Goal: Task Accomplishment & Management: Manage account settings

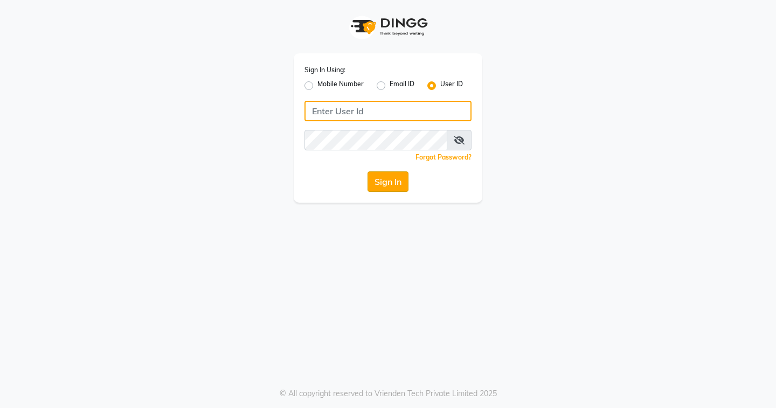
type input "EDONA"
click at [403, 189] on button "Sign In" at bounding box center [387, 181] width 41 height 20
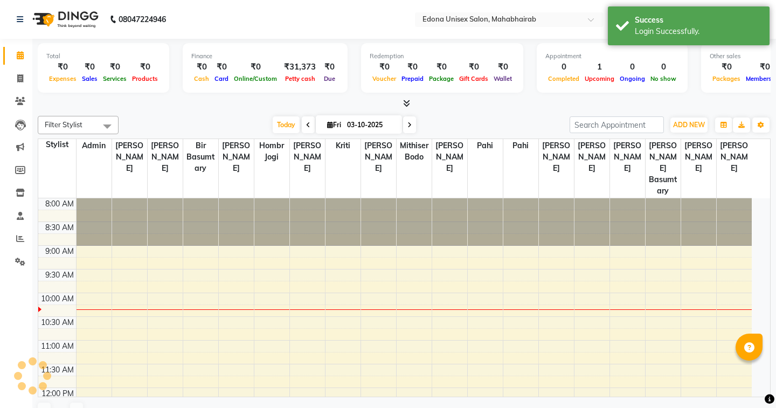
select select "en"
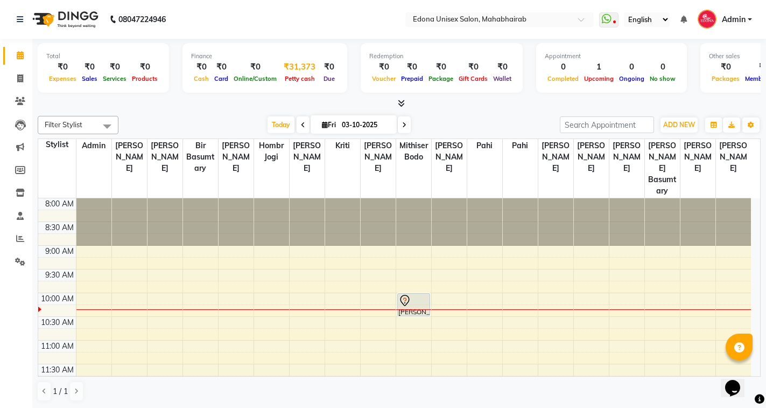
click at [301, 74] on div "Petty cash" at bounding box center [300, 78] width 40 height 11
click at [308, 74] on div "Petty cash" at bounding box center [300, 78] width 40 height 11
click at [304, 100] on div at bounding box center [399, 103] width 723 height 11
click at [298, 74] on div "Petty cash" at bounding box center [300, 78] width 40 height 11
click at [306, 76] on span "Petty cash" at bounding box center [300, 79] width 36 height 8
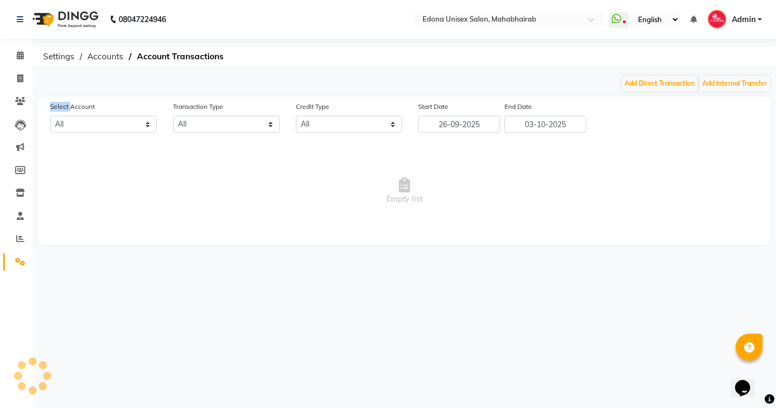
select select "4319"
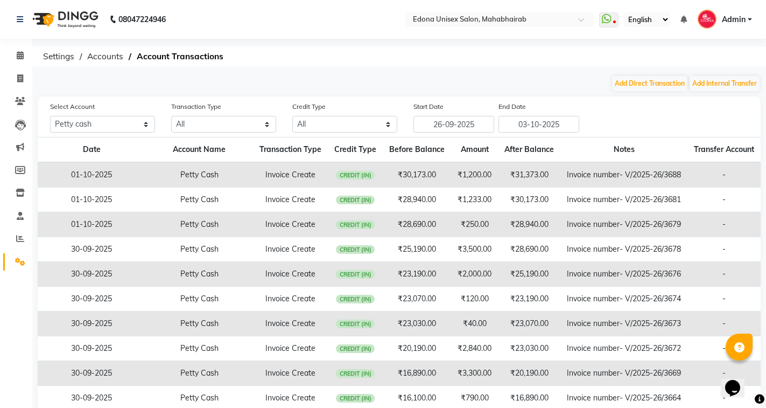
click at [430, 66] on ol "Settings Accounts Account Transactions" at bounding box center [398, 56] width 720 height 19
click at [668, 82] on button "Add Direct Transaction" at bounding box center [649, 83] width 75 height 15
select select "direct"
select select "4319"
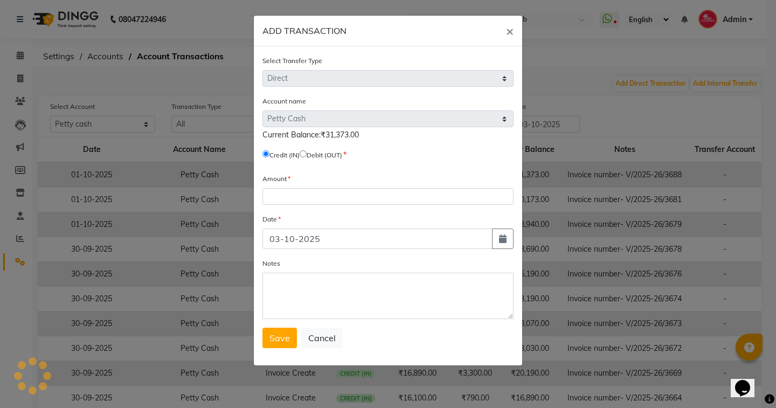
click at [305, 155] on input "radio" at bounding box center [302, 153] width 7 height 7
radio input "true"
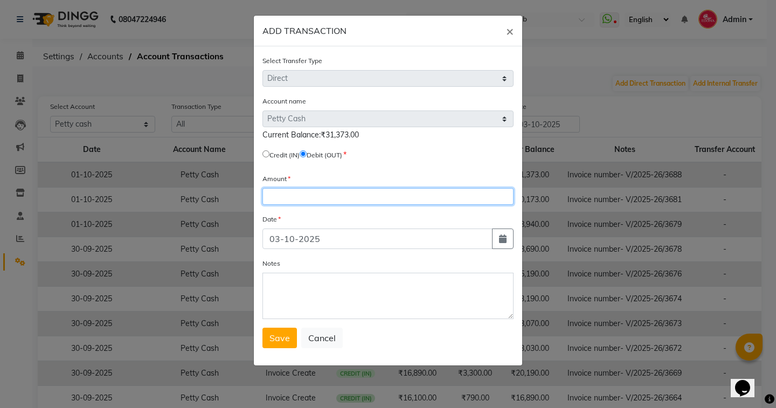
click at [309, 198] on input "number" at bounding box center [387, 196] width 251 height 17
type input "31373"
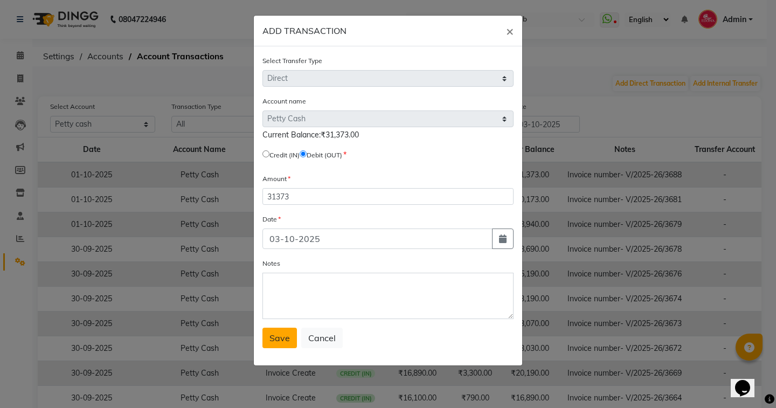
click at [283, 337] on span "Save" at bounding box center [279, 337] width 20 height 11
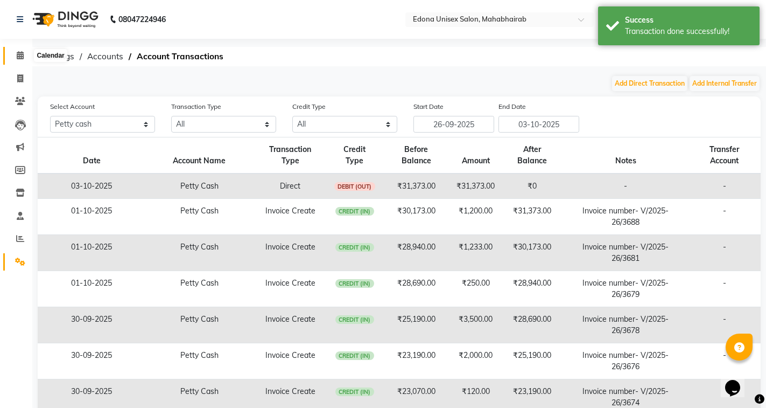
click at [24, 57] on span at bounding box center [20, 56] width 19 height 12
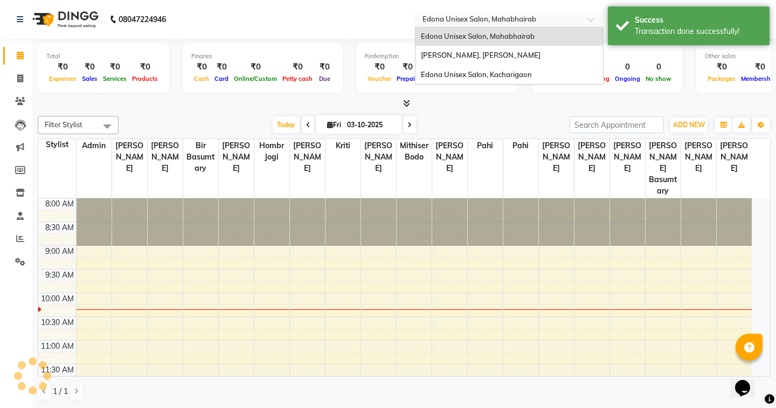
click at [463, 19] on input "text" at bounding box center [498, 20] width 156 height 11
click at [495, 75] on span "Edona Unisex Salon, Kacharigaon" at bounding box center [476, 74] width 111 height 9
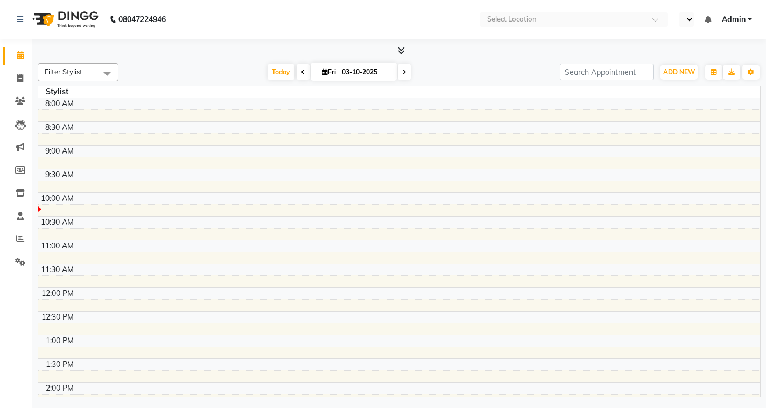
select select "en"
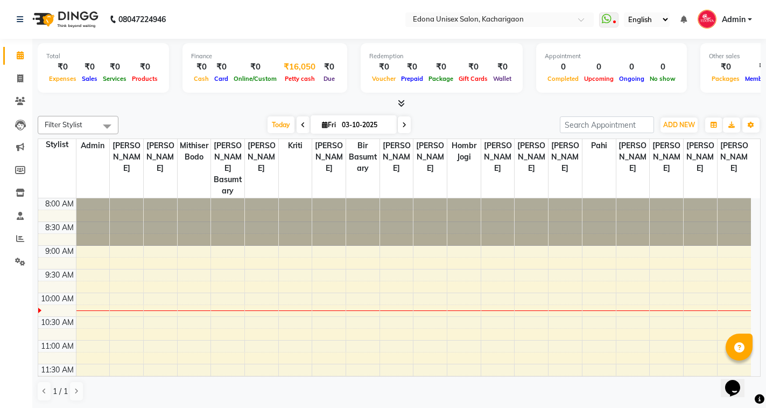
click at [303, 71] on div "₹16,050" at bounding box center [300, 67] width 40 height 12
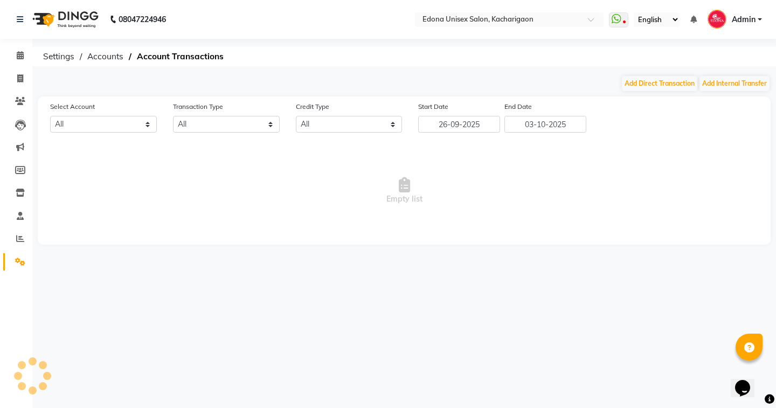
select select "4315"
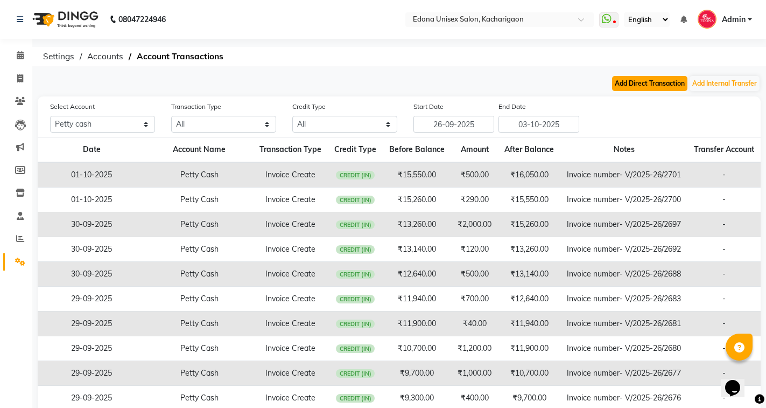
click at [654, 80] on button "Add Direct Transaction" at bounding box center [649, 83] width 75 height 15
select select "direct"
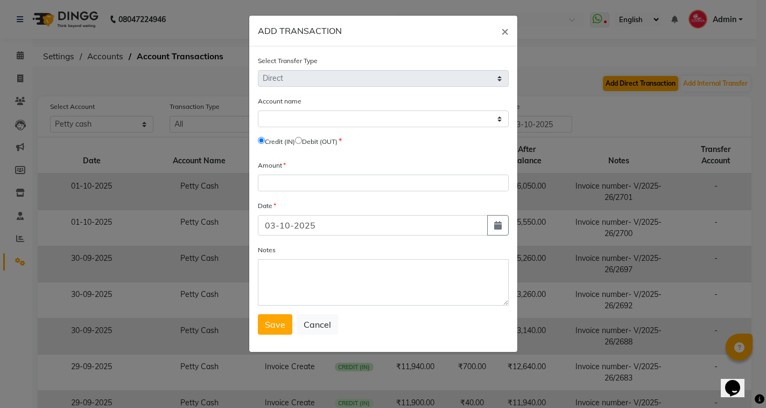
select select "4315"
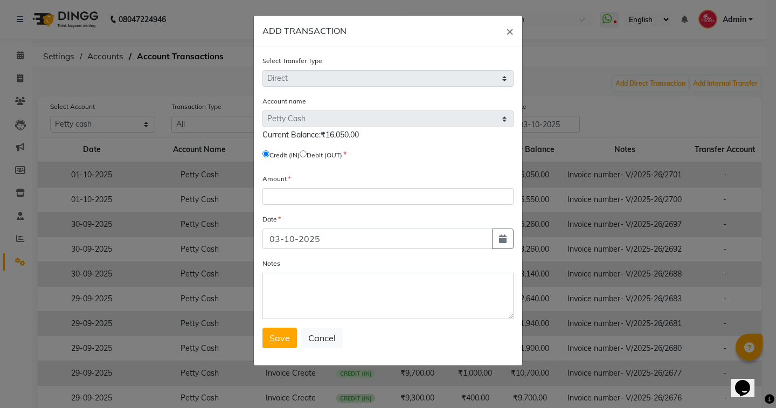
click at [313, 155] on label "Debit (OUT)" at bounding box center [324, 155] width 36 height 10
click at [306, 154] on input "radio" at bounding box center [302, 153] width 7 height 7
radio input "true"
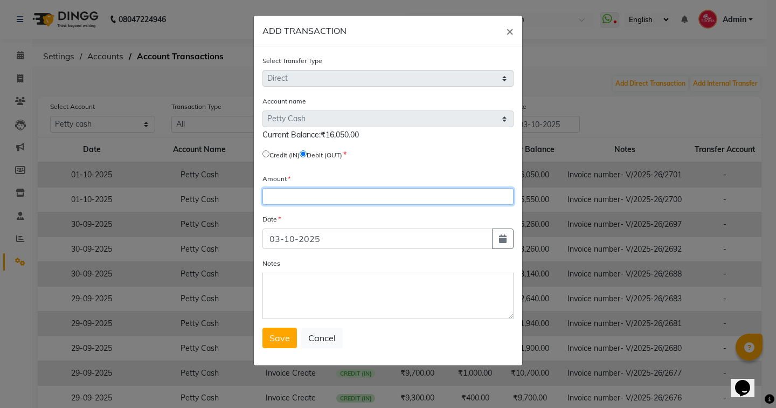
click at [316, 189] on input "number" at bounding box center [387, 196] width 251 height 17
type input "16050"
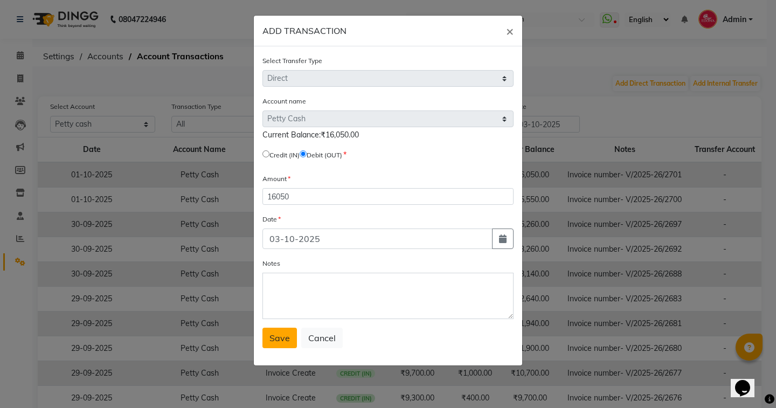
click at [281, 344] on button "Save" at bounding box center [279, 337] width 34 height 20
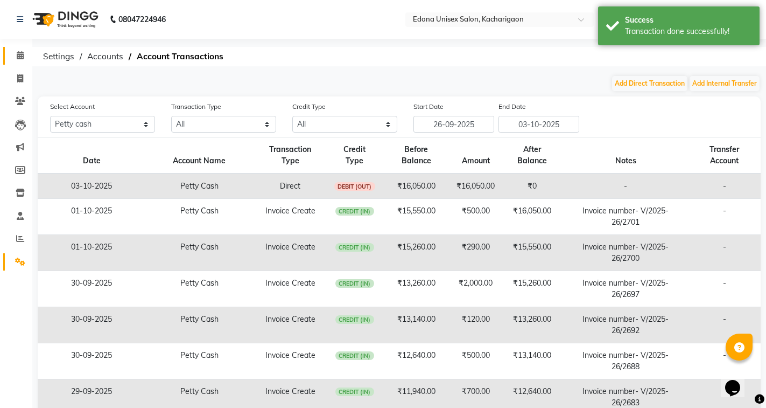
click at [17, 51] on span at bounding box center [20, 56] width 19 height 12
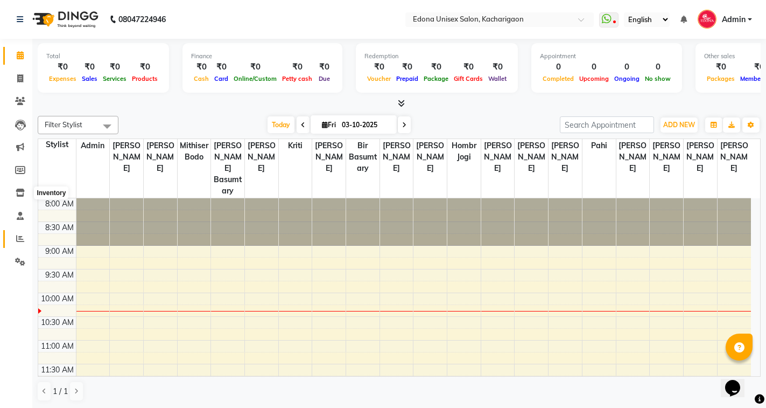
click at [21, 239] on icon at bounding box center [20, 238] width 8 height 8
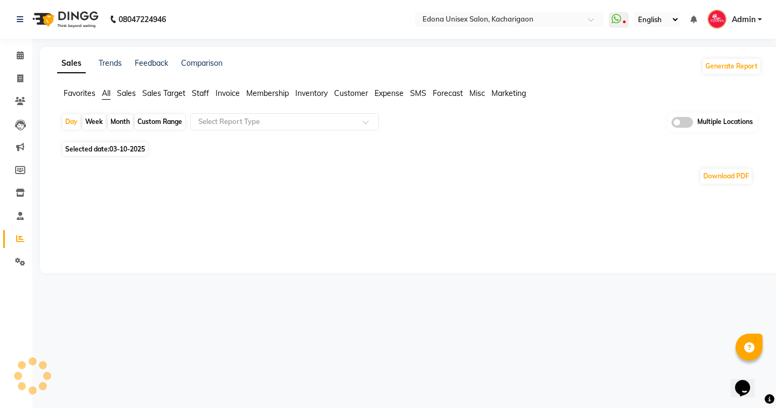
click at [130, 91] on span "Sales" at bounding box center [126, 93] width 19 height 10
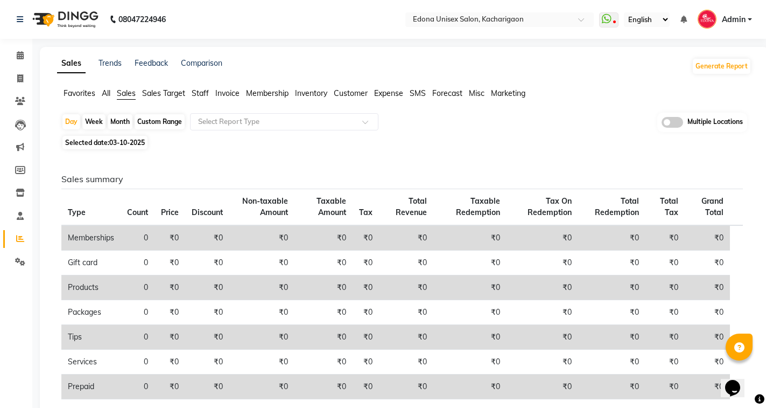
click at [138, 145] on span "03-10-2025" at bounding box center [127, 142] width 36 height 8
select select "10"
select select "2025"
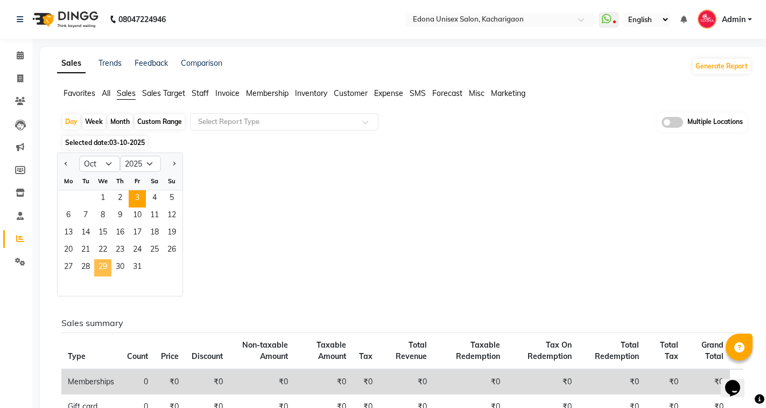
click at [102, 269] on span "29" at bounding box center [102, 267] width 17 height 17
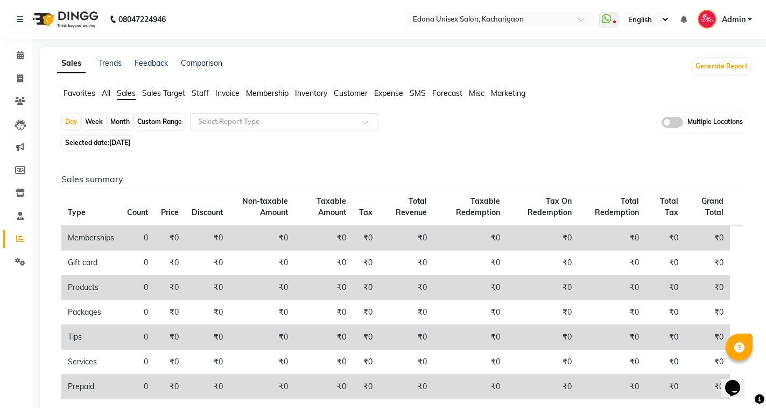
click at [130, 141] on span "[DATE]" at bounding box center [119, 142] width 21 height 8
select select "10"
select select "2025"
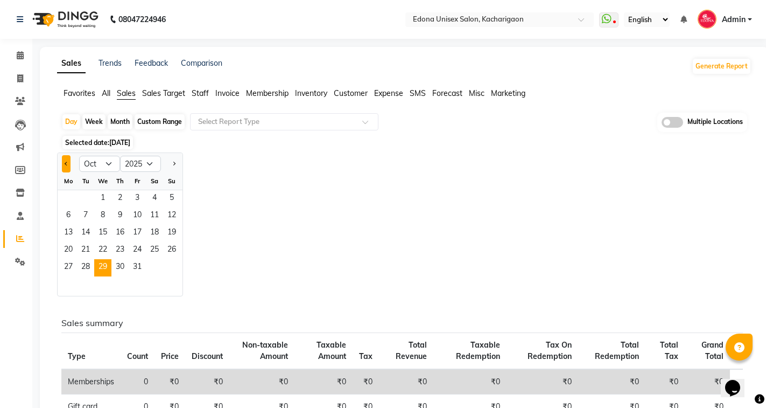
click at [66, 164] on span "Previous month" at bounding box center [67, 163] width 4 height 4
select select "9"
click at [71, 269] on span "29" at bounding box center [68, 267] width 17 height 17
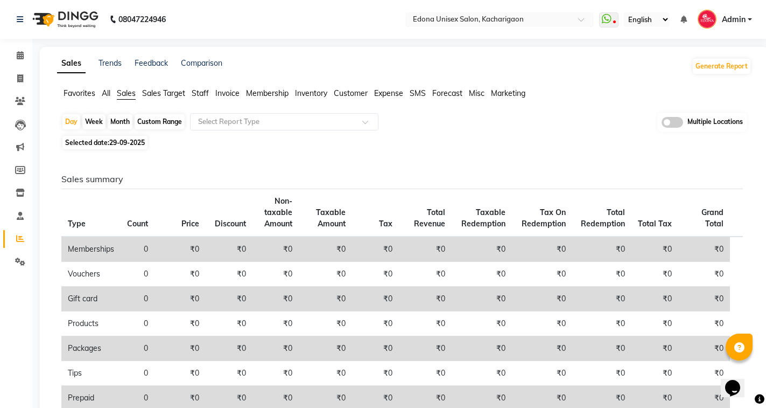
click at [130, 142] on span "29-09-2025" at bounding box center [127, 142] width 36 height 8
select select "9"
select select "2025"
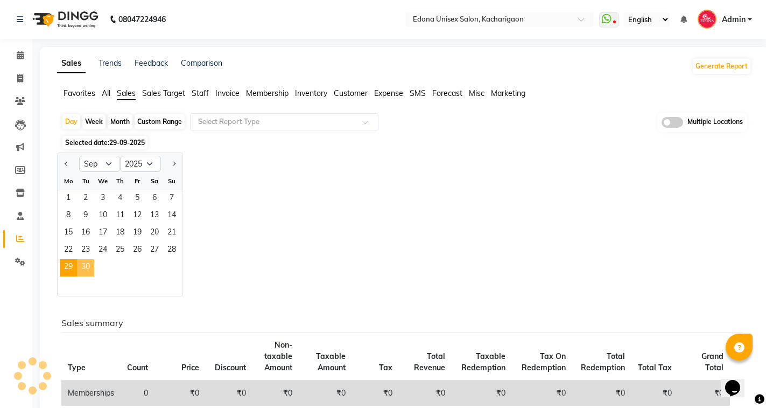
click at [83, 270] on span "30" at bounding box center [85, 267] width 17 height 17
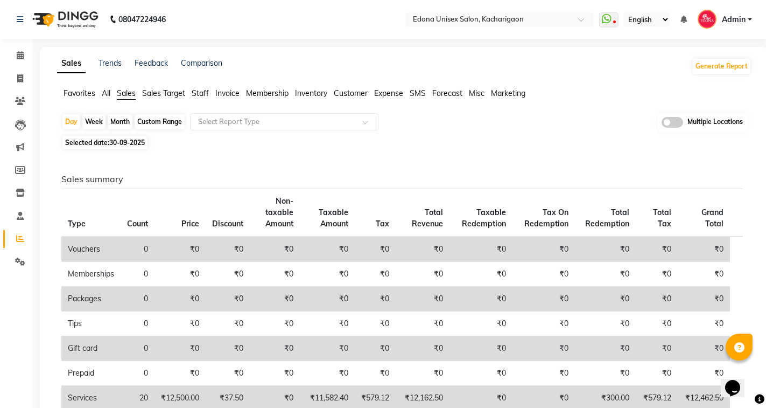
click at [122, 138] on span "Selected date: 30-09-2025" at bounding box center [104, 142] width 85 height 13
select select "9"
select select "2025"
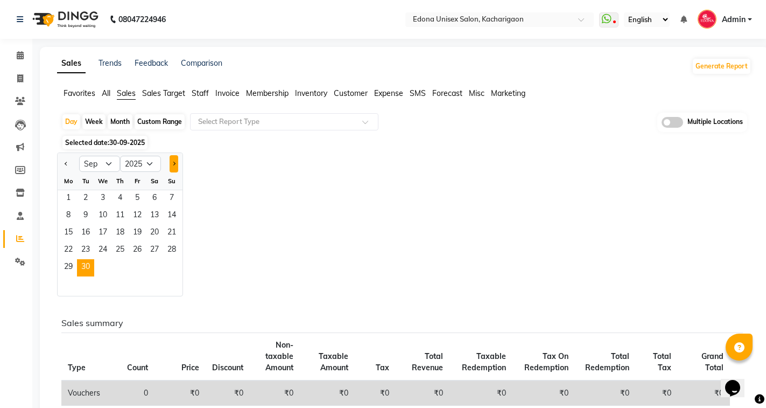
click at [174, 162] on span "Next month" at bounding box center [174, 163] width 4 height 4
select select "10"
click at [103, 200] on span "1" at bounding box center [102, 198] width 17 height 17
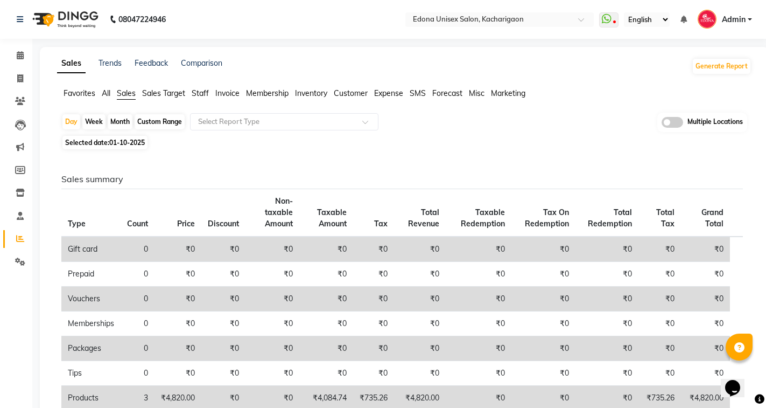
click at [253, 180] on h6 "Sales summary" at bounding box center [402, 179] width 682 height 10
click at [119, 146] on span "01-10-2025" at bounding box center [127, 142] width 36 height 8
select select "10"
select select "2025"
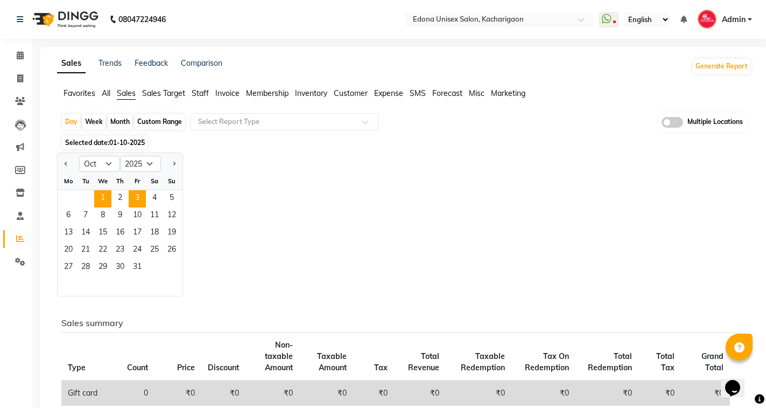
click at [118, 197] on span "2" at bounding box center [119, 198] width 17 height 17
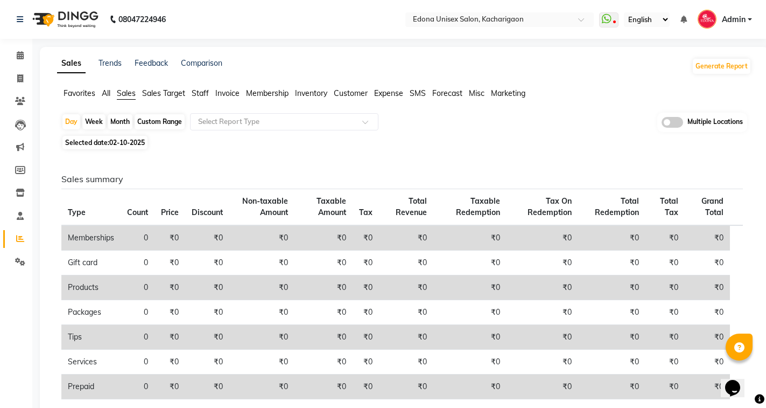
click at [130, 144] on span "02-10-2025" at bounding box center [127, 142] width 36 height 8
select select "10"
select select "2025"
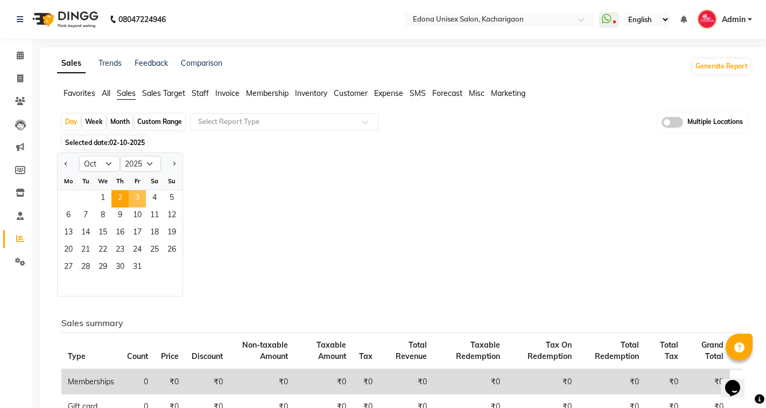
click at [142, 193] on span "3" at bounding box center [137, 198] width 17 height 17
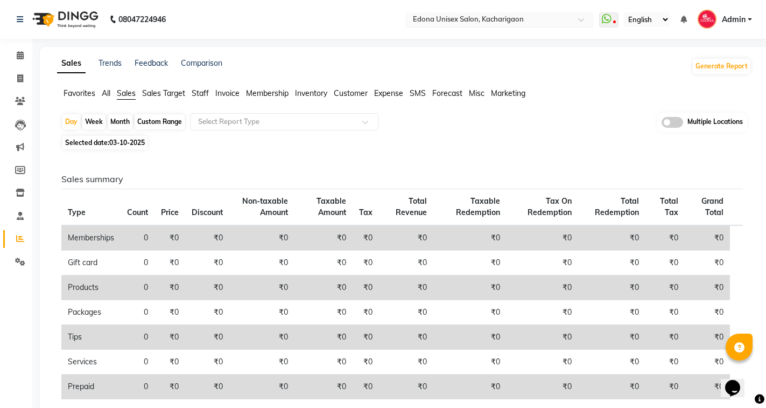
click at [442, 13] on div "Select Location × Edona Unisex Salon, Kacharigaon" at bounding box center [500, 19] width 189 height 15
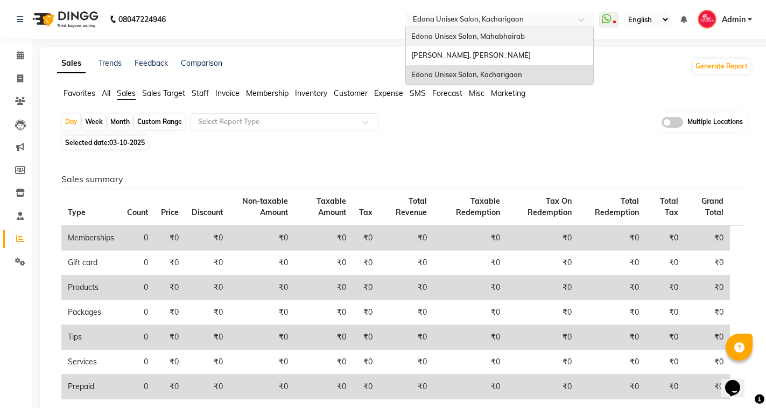
click at [498, 34] on span "Edona Unisex Salon, Mahabhairab" at bounding box center [469, 36] width 114 height 9
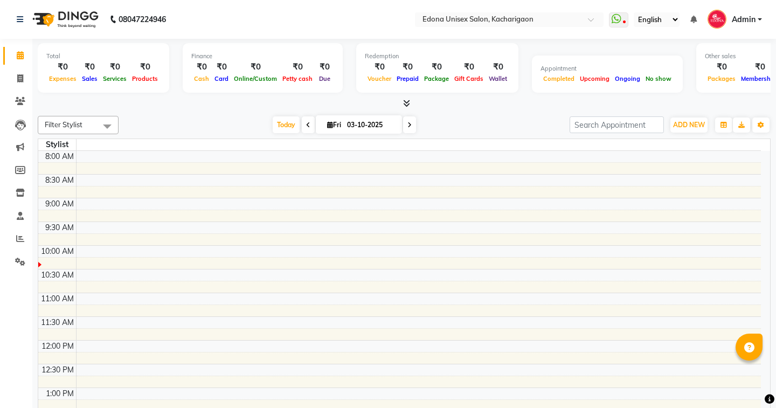
select select "en"
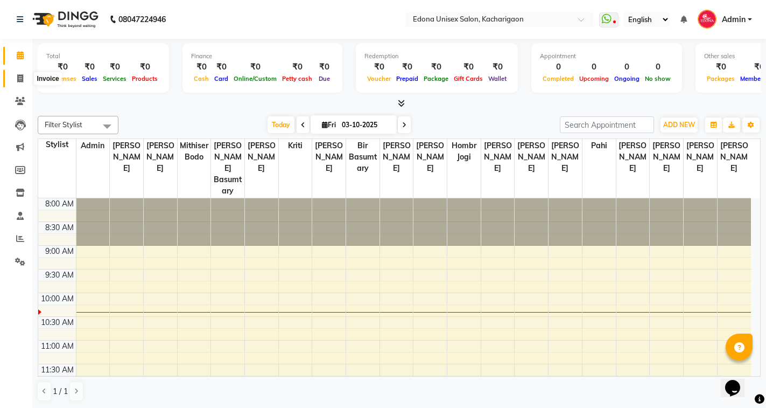
click at [28, 77] on span at bounding box center [20, 79] width 19 height 12
select select "service"
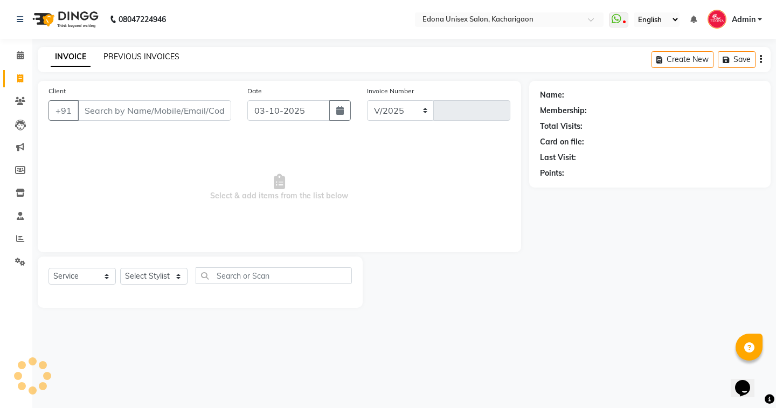
click at [152, 61] on link "PREVIOUS INVOICES" at bounding box center [141, 57] width 76 height 10
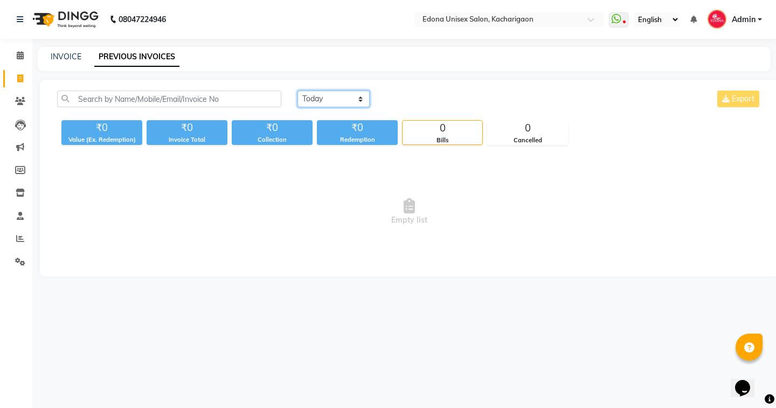
click at [316, 102] on select "[DATE] [DATE] Custom Range" at bounding box center [333, 98] width 72 height 17
select select "range"
click at [297, 90] on select "Today Yesterday Custom Range" at bounding box center [333, 98] width 72 height 17
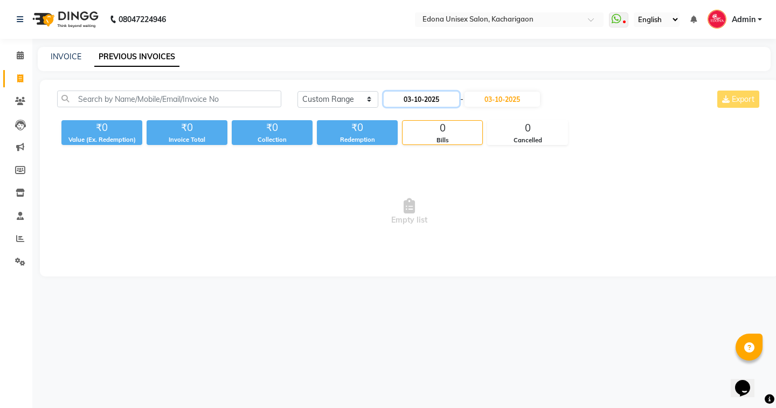
click at [428, 102] on input "03-10-2025" at bounding box center [421, 99] width 75 height 15
select select "10"
select select "2025"
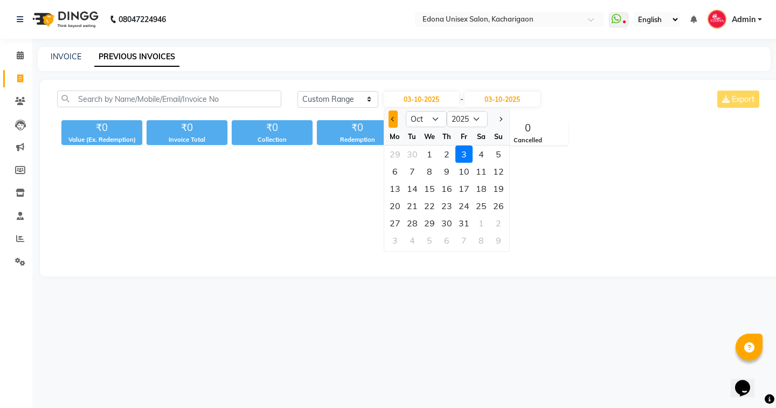
click at [394, 120] on span "Previous month" at bounding box center [393, 119] width 4 height 4
select select "9"
click at [393, 229] on div "29" at bounding box center [394, 222] width 17 height 17
type input "29-09-2025"
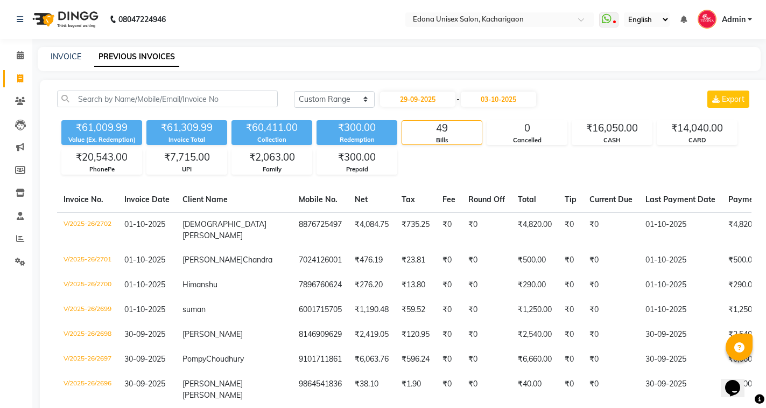
click at [496, 107] on div "29-09-2025 - 03-10-2025" at bounding box center [458, 98] width 158 height 17
click at [496, 103] on input "03-10-2025" at bounding box center [498, 99] width 75 height 15
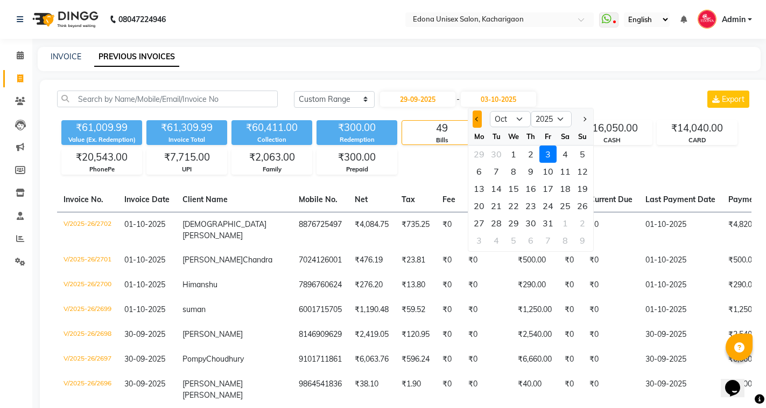
click at [476, 115] on button "Previous month" at bounding box center [477, 118] width 9 height 17
select select "9"
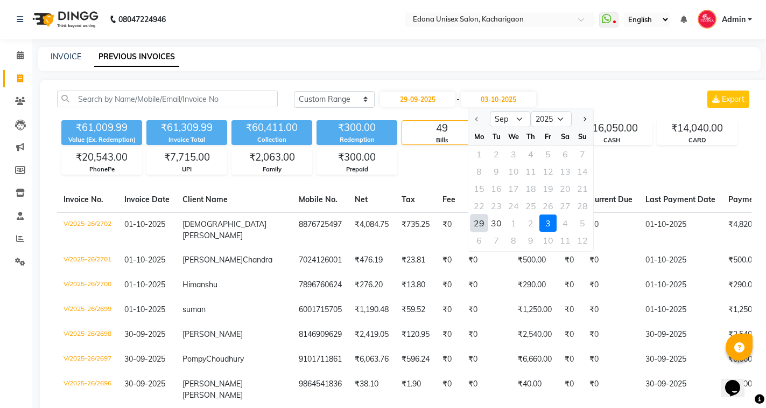
click at [475, 226] on div "29" at bounding box center [479, 222] width 17 height 17
type input "29-09-2025"
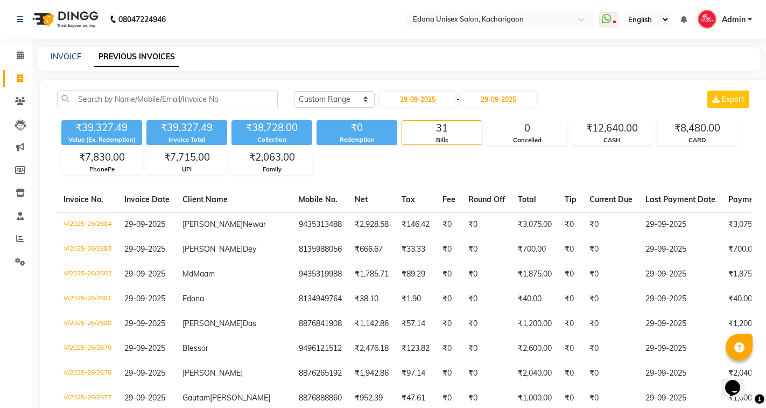
click at [481, 165] on div "₹39,327.49 Value (Ex. Redemption) ₹39,327.49 Invoice Total ₹38,728.00 Collectio…" at bounding box center [404, 145] width 695 height 59
click at [277, 156] on div "₹2,063.00" at bounding box center [272, 157] width 80 height 15
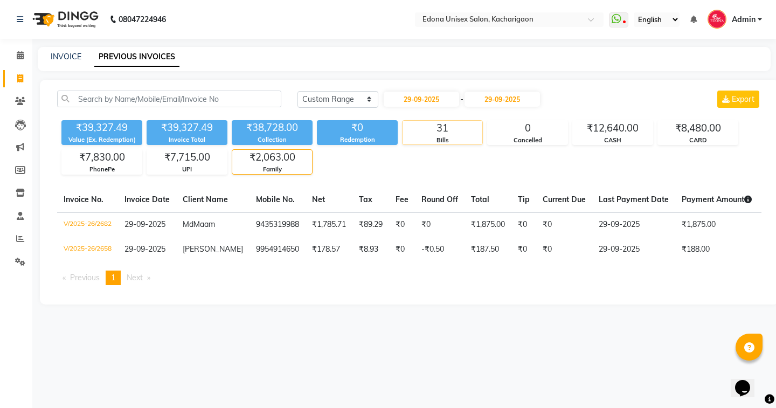
click at [441, 138] on div "Bills" at bounding box center [442, 140] width 80 height 9
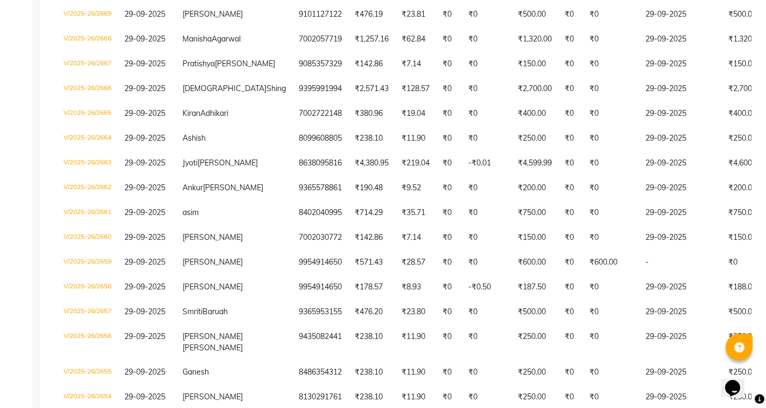
scroll to position [737, 0]
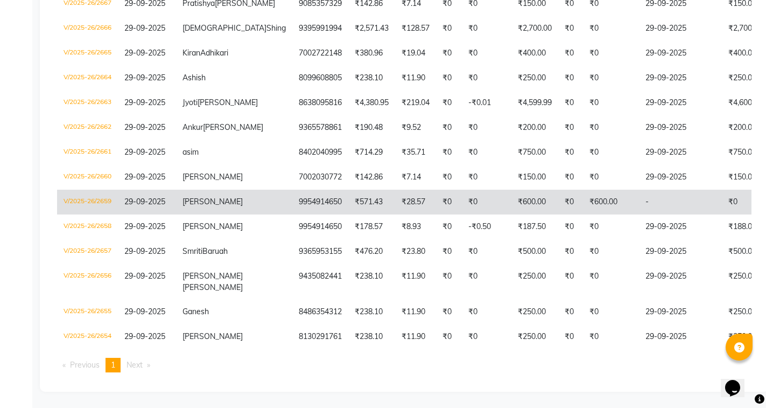
click at [71, 190] on td "V/2025-26/2659" at bounding box center [87, 202] width 61 height 25
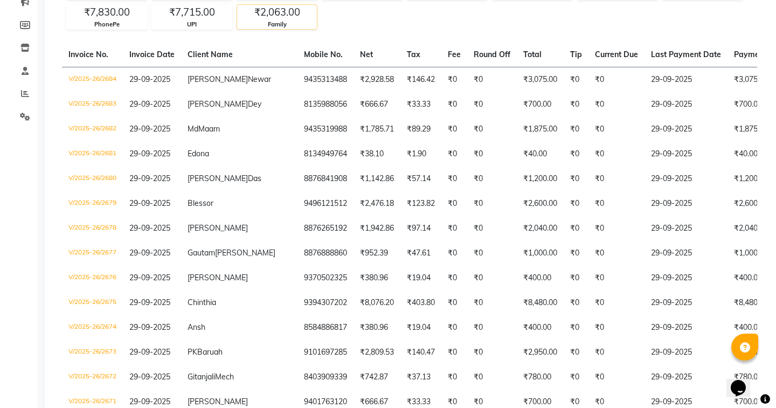
scroll to position [0, 0]
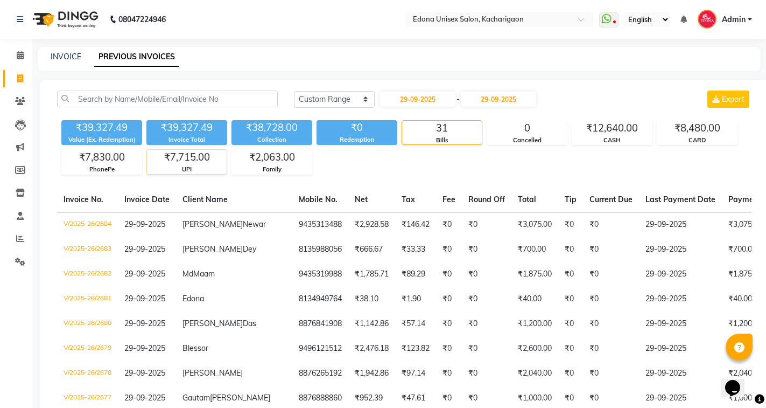
click at [173, 169] on div "UPI" at bounding box center [187, 169] width 80 height 9
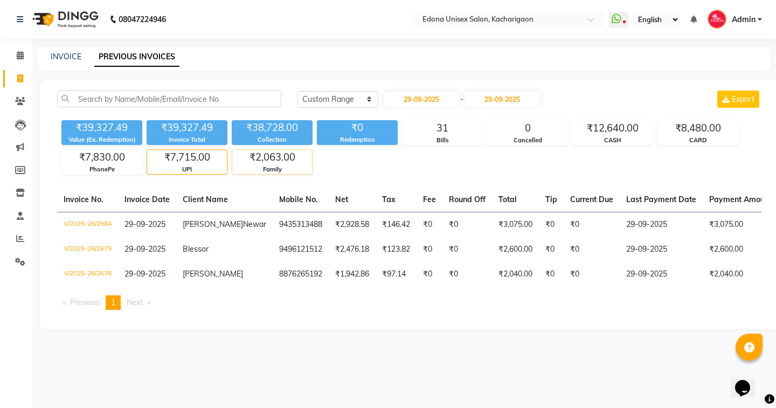
click at [263, 157] on div "₹2,063.00" at bounding box center [272, 157] width 80 height 15
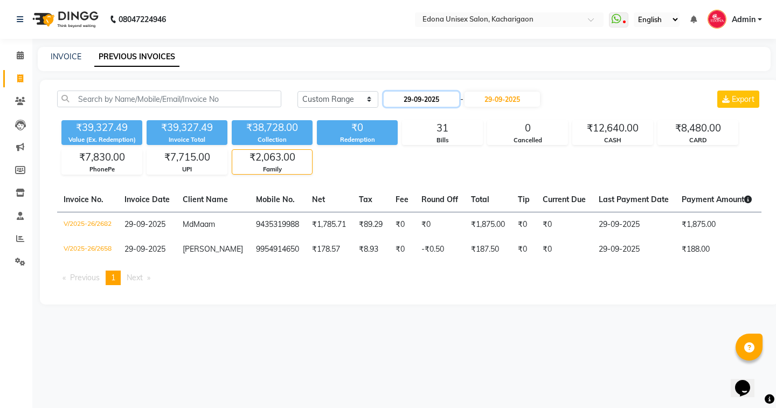
click at [424, 99] on input "29-09-2025" at bounding box center [421, 99] width 75 height 15
select select "9"
select select "2025"
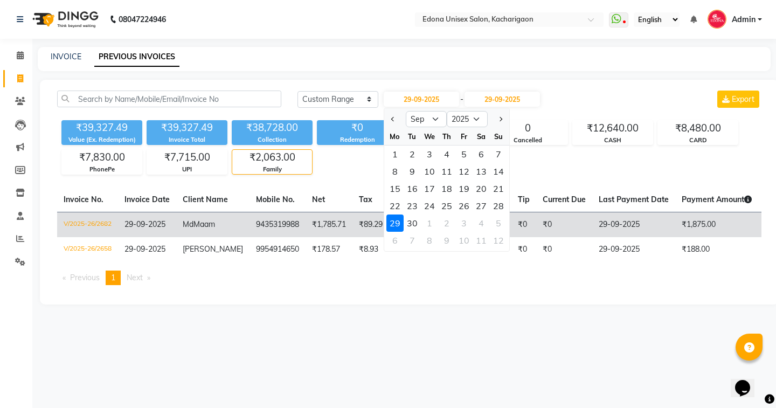
click at [410, 225] on div "30" at bounding box center [411, 222] width 17 height 17
type input "30-09-2025"
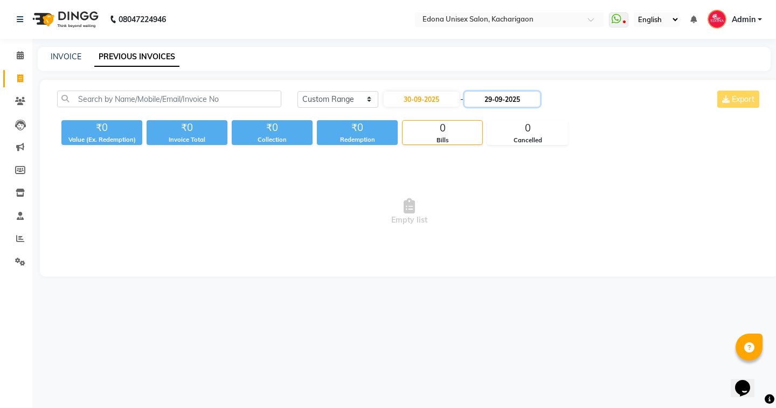
click at [514, 98] on input "29-09-2025" at bounding box center [501, 99] width 75 height 15
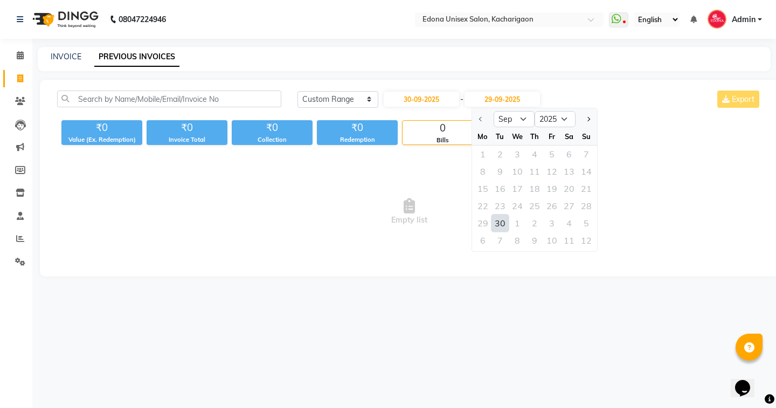
click at [498, 224] on div "30" at bounding box center [499, 222] width 17 height 17
type input "30-09-2025"
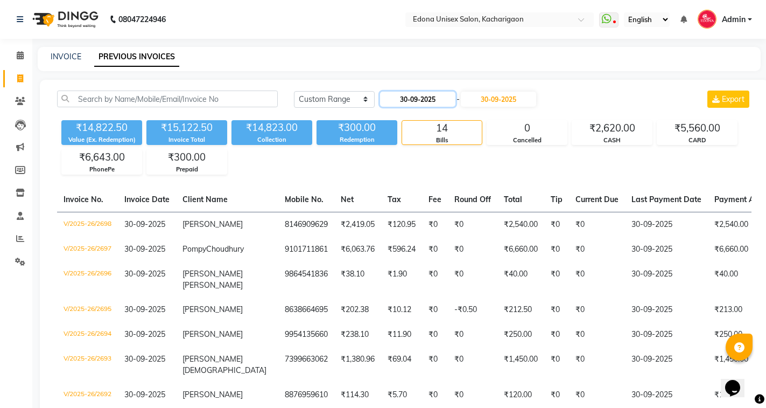
click at [441, 99] on input "30-09-2025" at bounding box center [417, 99] width 75 height 15
select select "9"
select select "2025"
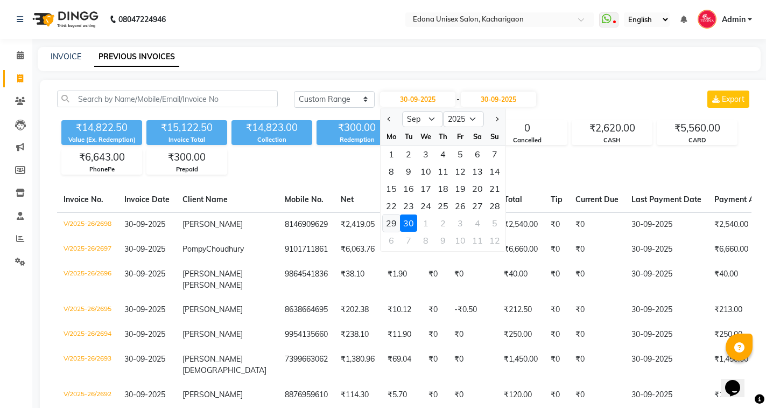
click at [395, 224] on div "29" at bounding box center [391, 222] width 17 height 17
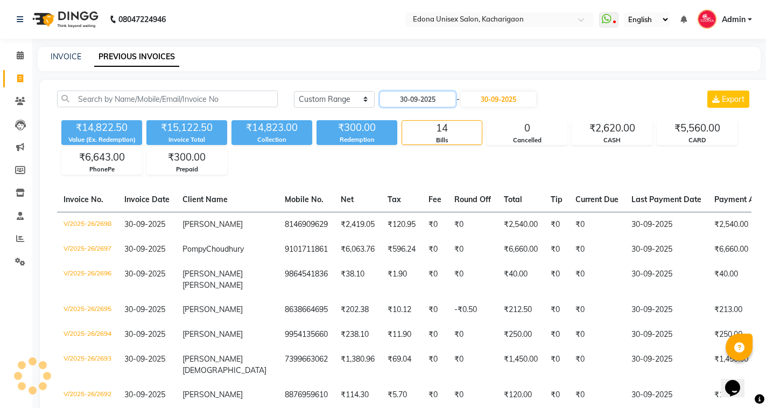
type input "29-09-2025"
click at [522, 104] on input "30-09-2025" at bounding box center [498, 99] width 75 height 15
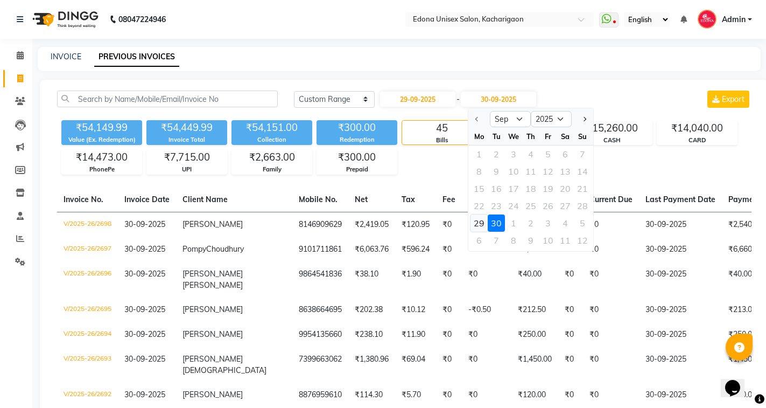
click at [479, 224] on div "29" at bounding box center [479, 222] width 17 height 17
type input "29-09-2025"
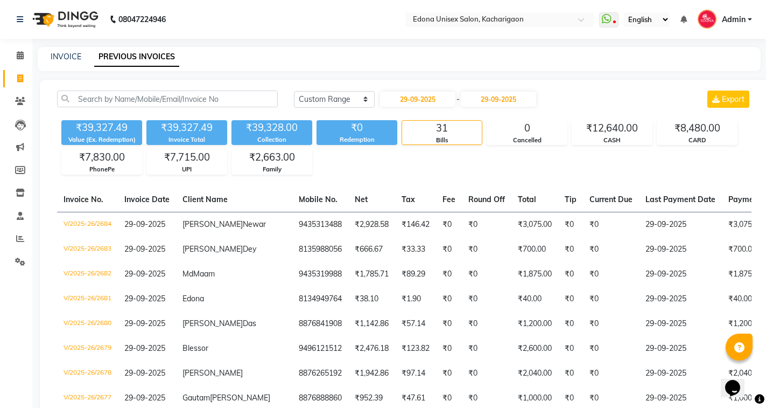
click at [282, 164] on div "₹2,663.00" at bounding box center [272, 157] width 80 height 15
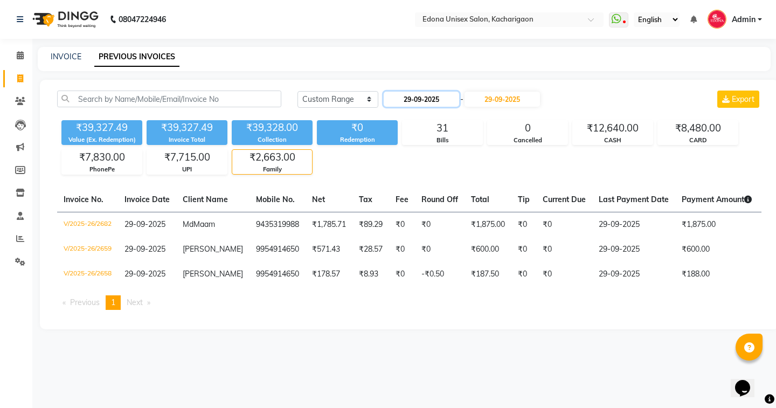
click at [433, 99] on input "29-09-2025" at bounding box center [421, 99] width 75 height 15
select select "9"
select select "2025"
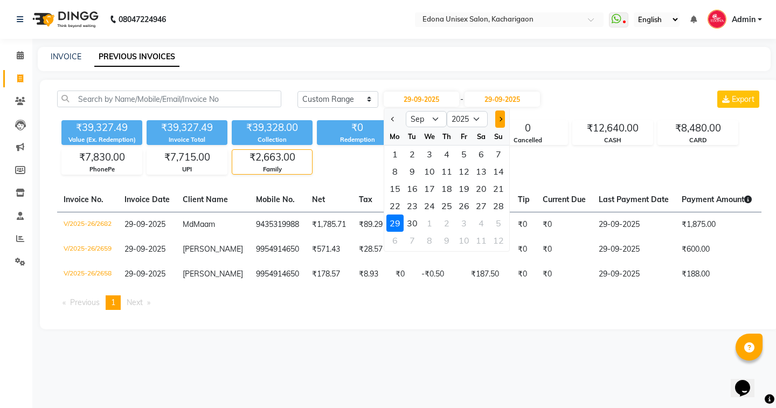
click at [500, 118] on span "Next month" at bounding box center [499, 119] width 4 height 4
select select "10"
click at [424, 157] on div "1" at bounding box center [429, 153] width 17 height 17
type input "01-10-2025"
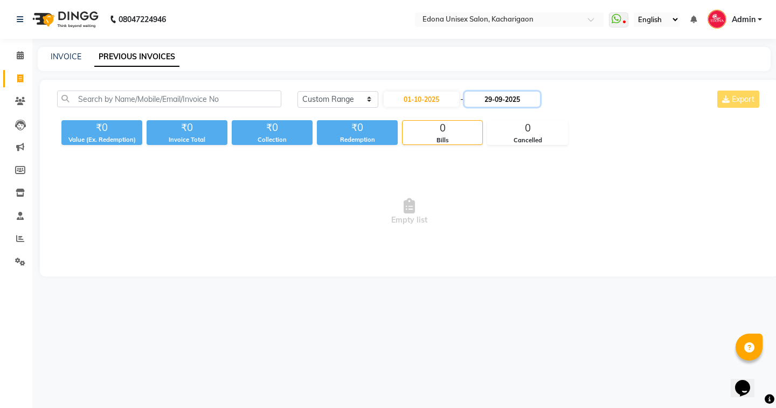
click at [491, 101] on input "29-09-2025" at bounding box center [501, 99] width 75 height 15
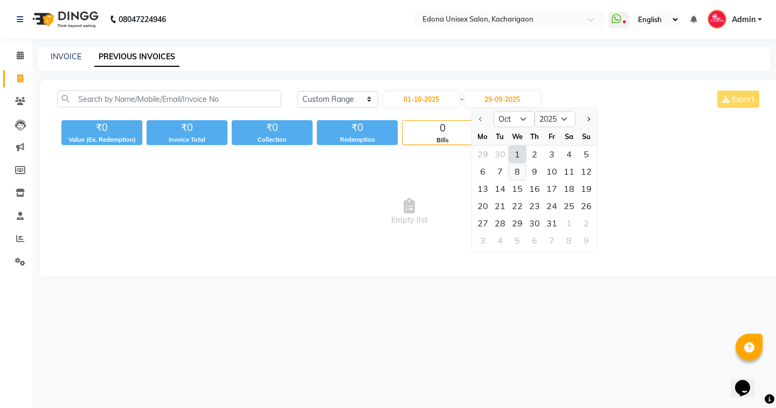
click at [524, 163] on div "8" at bounding box center [516, 171] width 17 height 17
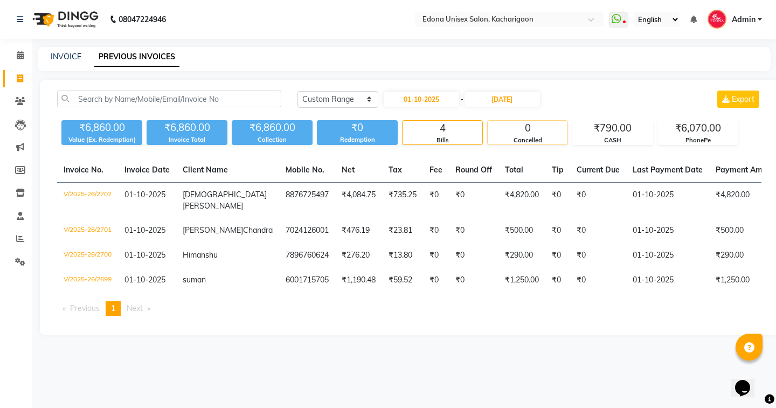
drag, startPoint x: 515, startPoint y: 101, endPoint x: 501, endPoint y: 120, distance: 23.6
click at [501, 120] on div "0 Cancelled" at bounding box center [527, 132] width 81 height 25
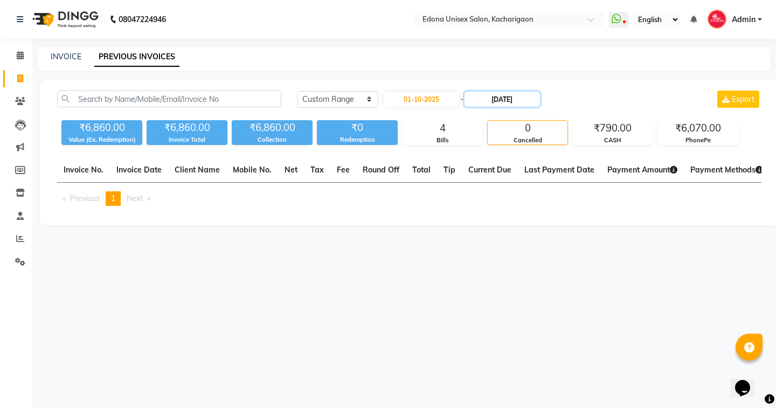
click at [509, 102] on input "08-10-2025" at bounding box center [501, 99] width 75 height 15
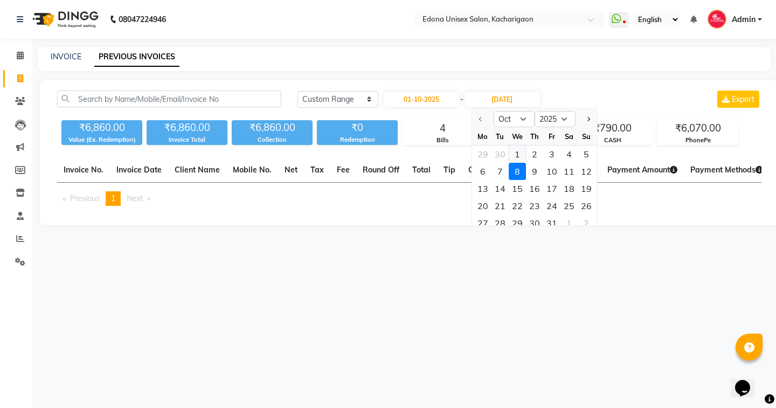
click at [523, 156] on div "1" at bounding box center [516, 153] width 17 height 17
type input "01-10-2025"
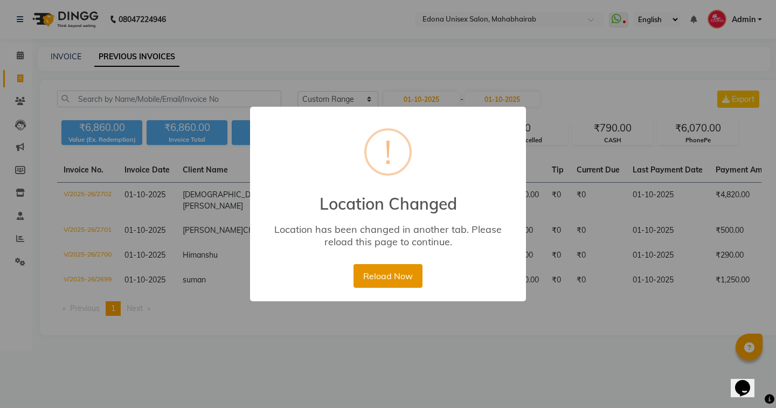
click at [382, 282] on button "Reload Now" at bounding box center [387, 276] width 68 height 24
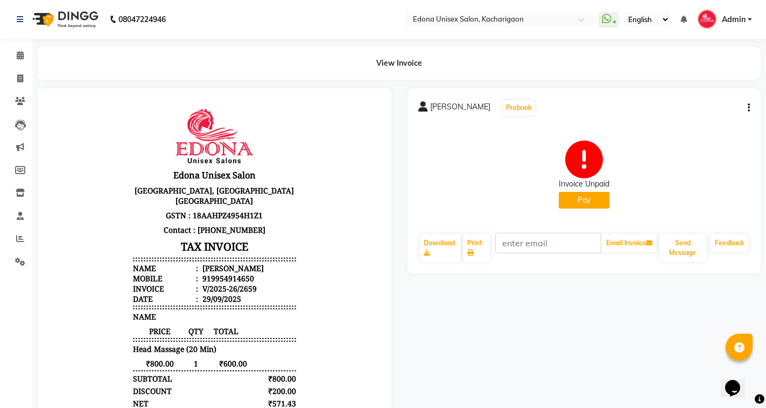
click at [608, 201] on button "Pay" at bounding box center [584, 200] width 51 height 17
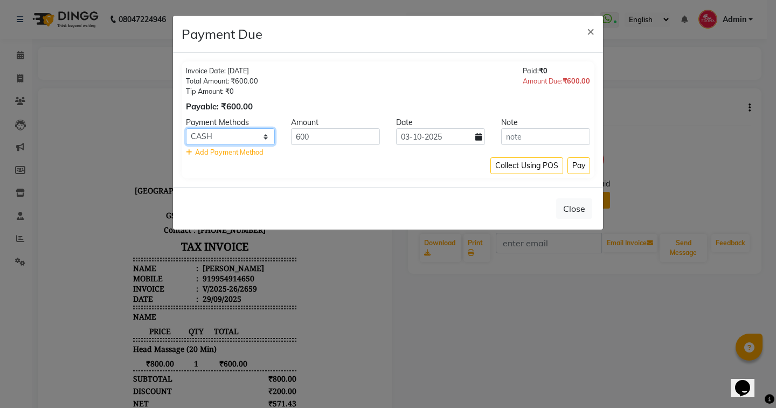
click at [262, 137] on select "CARD CASH Family Complimentary PhonePe UPI" at bounding box center [230, 136] width 89 height 17
select select "18"
click at [186, 128] on select "CARD CASH Family Complimentary PhonePe UPI" at bounding box center [230, 136] width 89 height 17
click at [482, 139] on input "03-10-2025" at bounding box center [440, 136] width 89 height 17
select select "10"
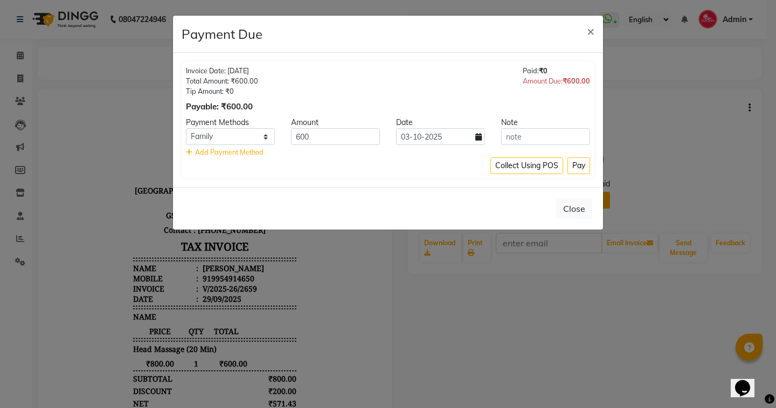
select select "2025"
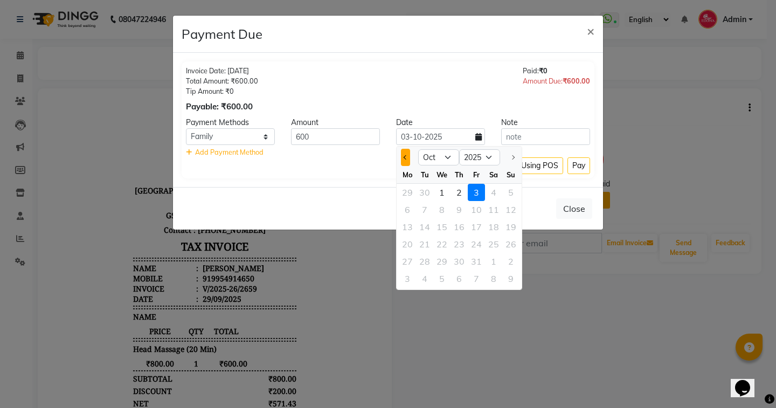
click at [405, 155] on span "Previous month" at bounding box center [405, 157] width 4 height 4
select select "9"
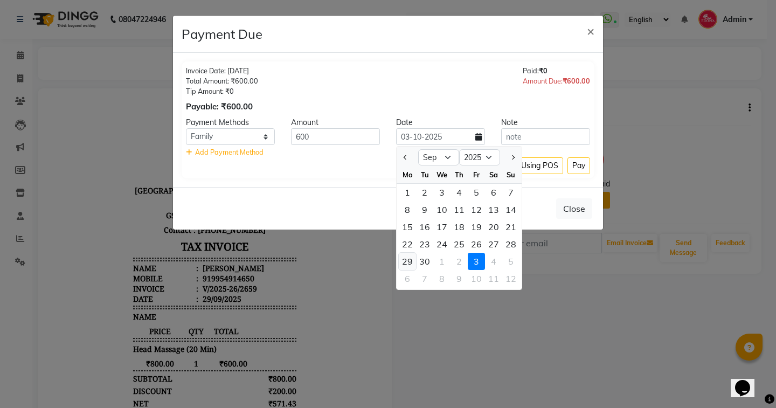
click at [408, 260] on div "29" at bounding box center [407, 261] width 17 height 17
type input "29-09-2025"
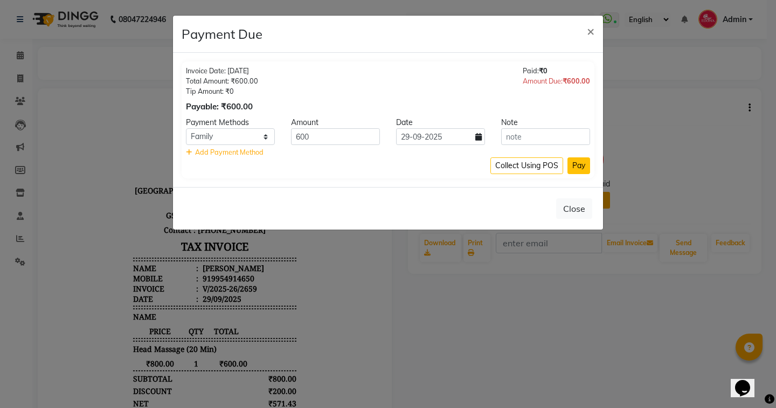
click at [587, 162] on button "Pay" at bounding box center [578, 165] width 23 height 17
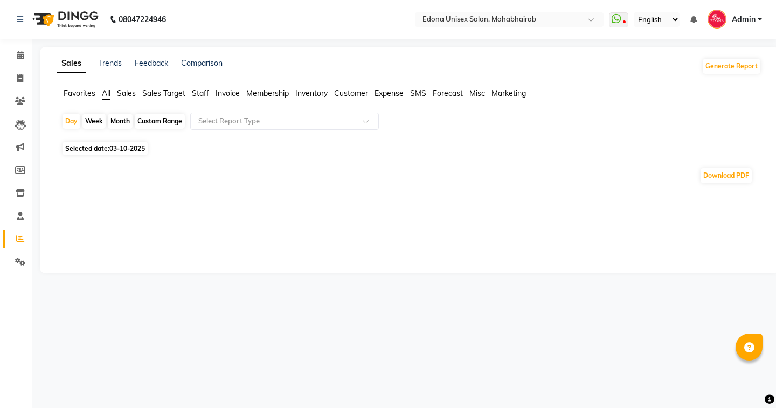
select select "en"
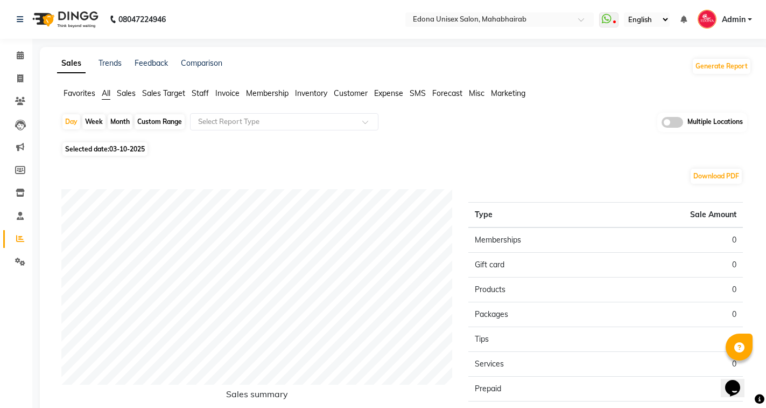
click at [126, 98] on li "Sales" at bounding box center [126, 93] width 19 height 11
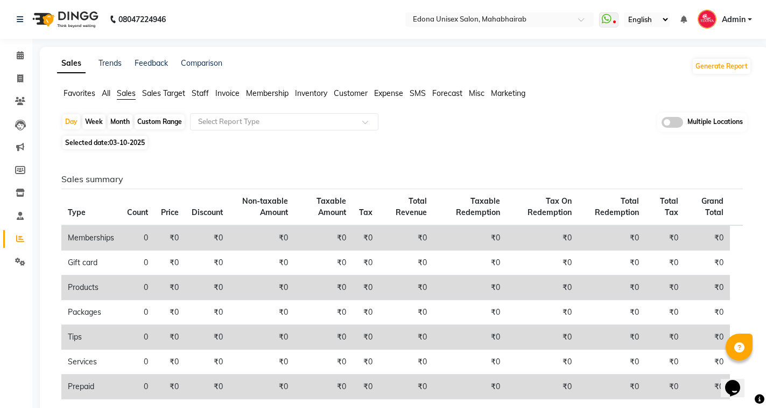
click at [128, 142] on span "03-10-2025" at bounding box center [127, 142] width 36 height 8
select select "10"
select select "2025"
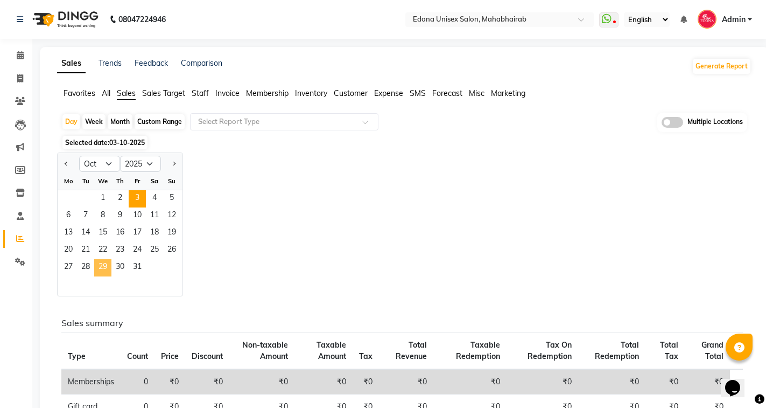
click at [104, 268] on span "29" at bounding box center [102, 267] width 17 height 17
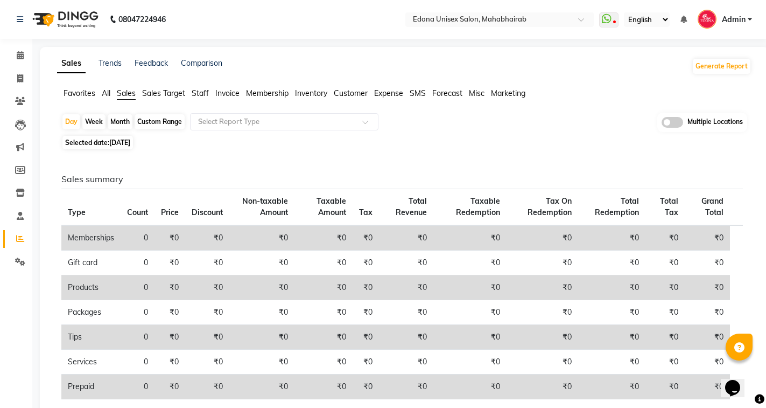
click at [130, 139] on span "[DATE]" at bounding box center [119, 142] width 21 height 8
select select "10"
select select "2025"
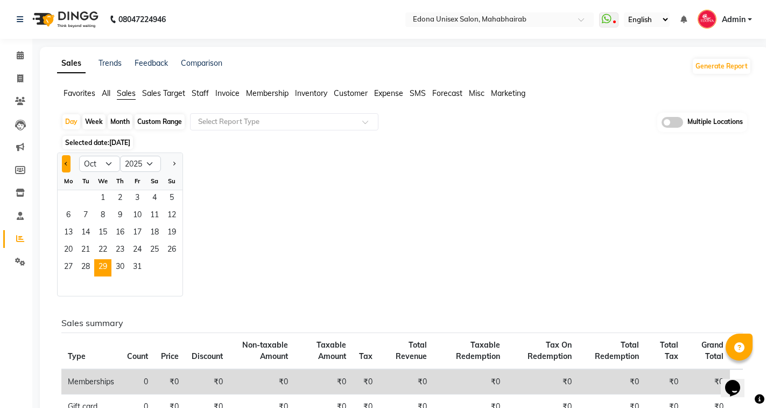
click at [66, 163] on span "Previous month" at bounding box center [67, 163] width 4 height 4
select select "9"
click at [71, 266] on span "29" at bounding box center [68, 267] width 17 height 17
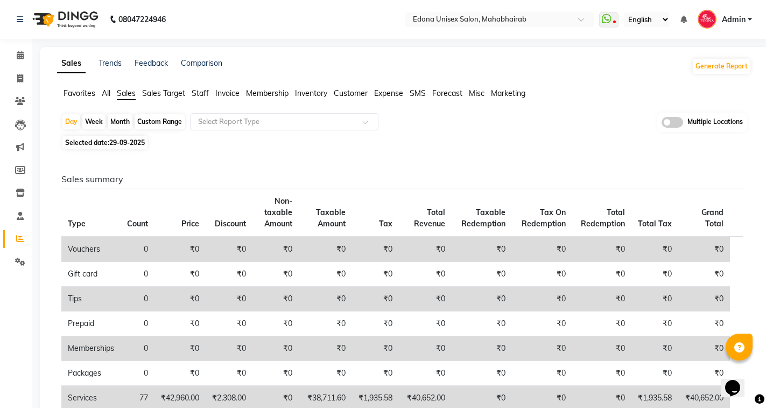
click at [240, 151] on div "Day Week Month Custom Range Select Report Type Multiple Locations Selected date…" at bounding box center [404, 382] width 695 height 539
click at [129, 144] on span "29-09-2025" at bounding box center [127, 142] width 36 height 8
select select "9"
select select "2025"
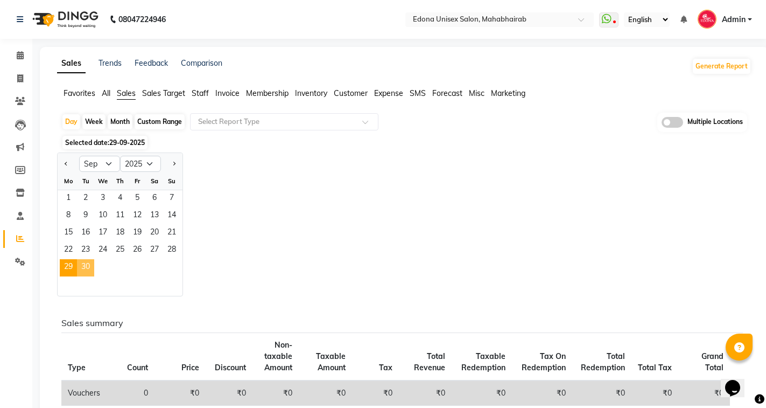
click at [89, 262] on span "30" at bounding box center [85, 267] width 17 height 17
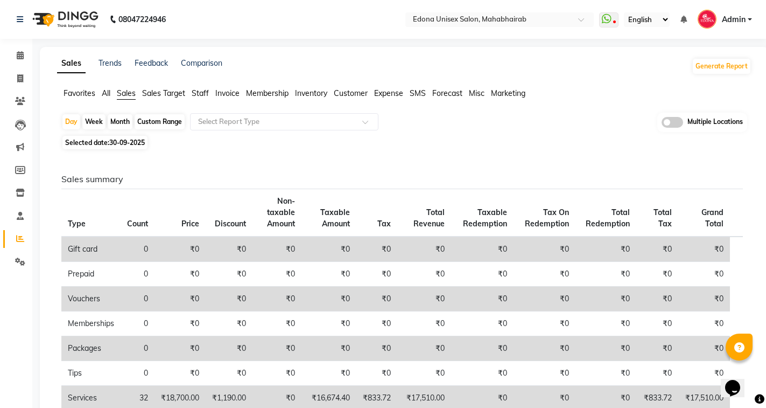
click at [128, 144] on span "30-09-2025" at bounding box center [127, 142] width 36 height 8
select select "9"
select select "2025"
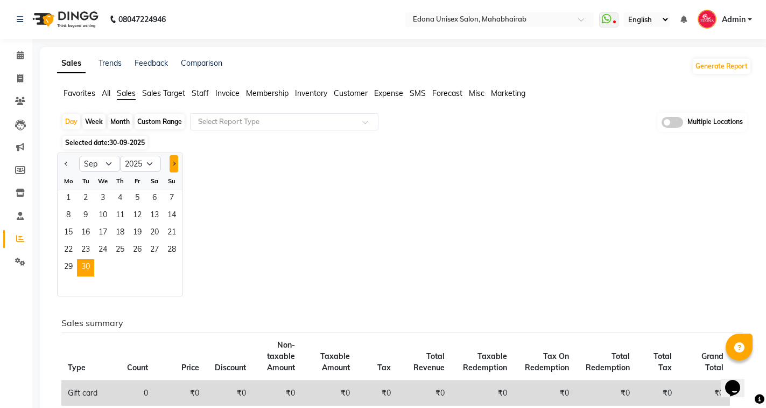
click at [175, 162] on button "Next month" at bounding box center [174, 163] width 9 height 17
select select "10"
click at [102, 200] on span "1" at bounding box center [102, 198] width 17 height 17
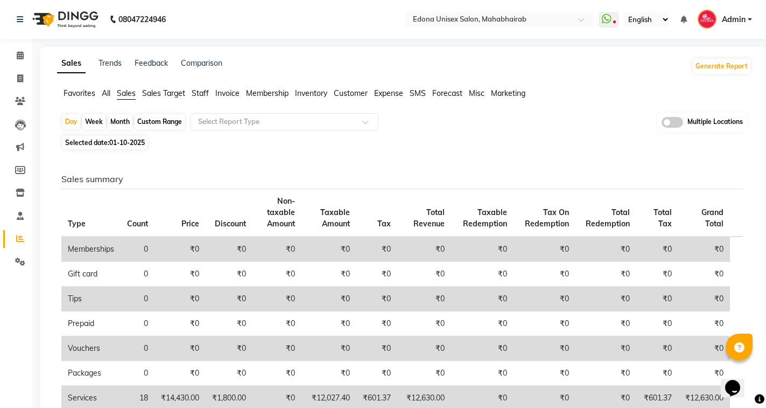
click at [126, 144] on span "01-10-2025" at bounding box center [127, 142] width 36 height 8
select select "10"
select select "2025"
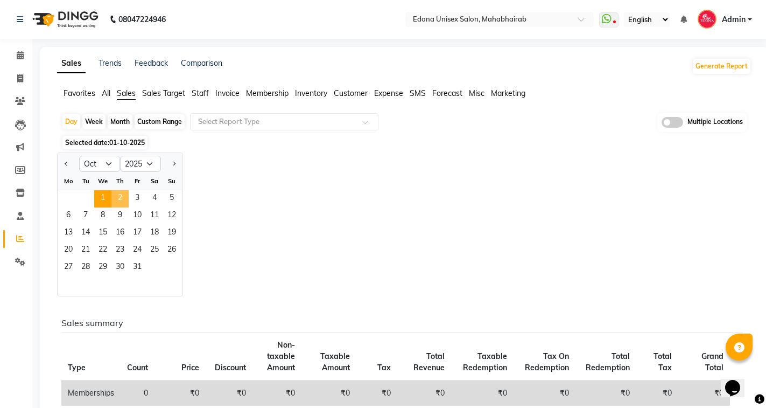
click at [124, 197] on span "2" at bounding box center [119, 198] width 17 height 17
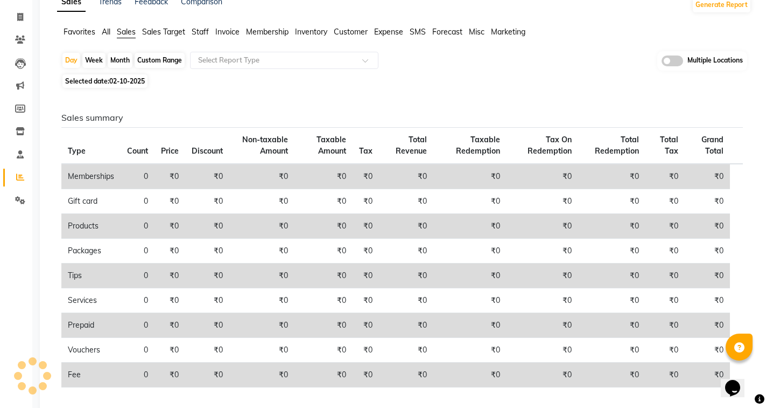
scroll to position [111, 0]
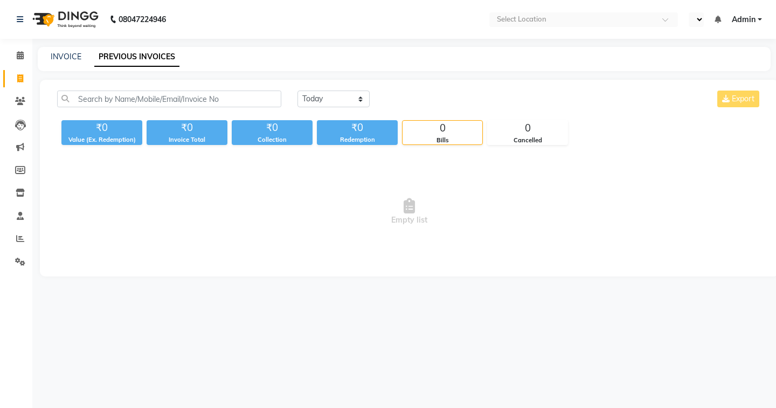
select select "en"
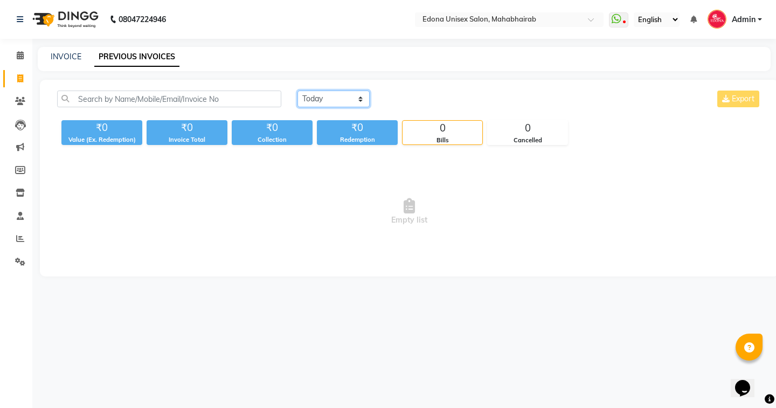
click at [339, 102] on select "Today Yesterday Custom Range" at bounding box center [333, 98] width 72 height 17
select select "range"
click at [297, 90] on select "Today Yesterday Custom Range" at bounding box center [333, 98] width 72 height 17
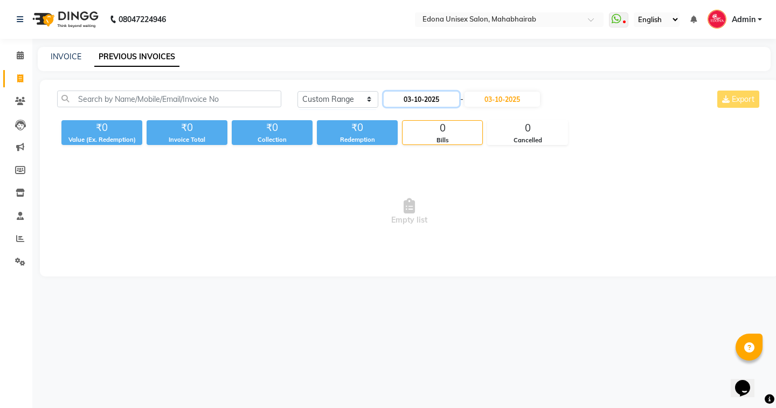
click at [424, 98] on input "03-10-2025" at bounding box center [421, 99] width 75 height 15
select select "10"
select select "2025"
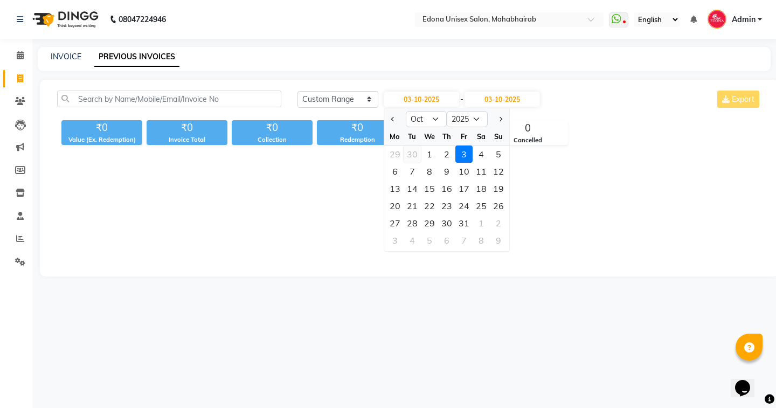
click at [412, 152] on div "30" at bounding box center [411, 153] width 17 height 17
type input "30-09-2025"
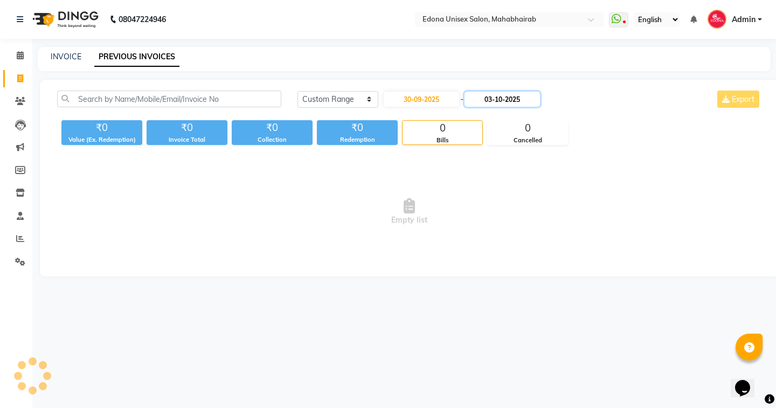
click at [520, 101] on input "03-10-2025" at bounding box center [501, 99] width 75 height 15
select select "10"
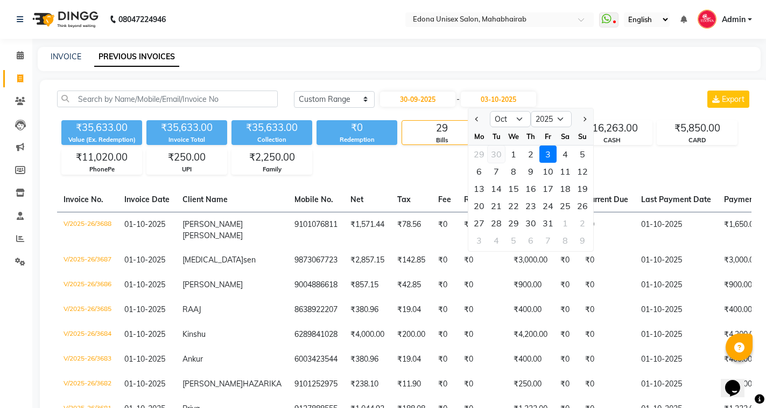
click at [497, 153] on div "30" at bounding box center [496, 153] width 17 height 17
type input "30-09-2025"
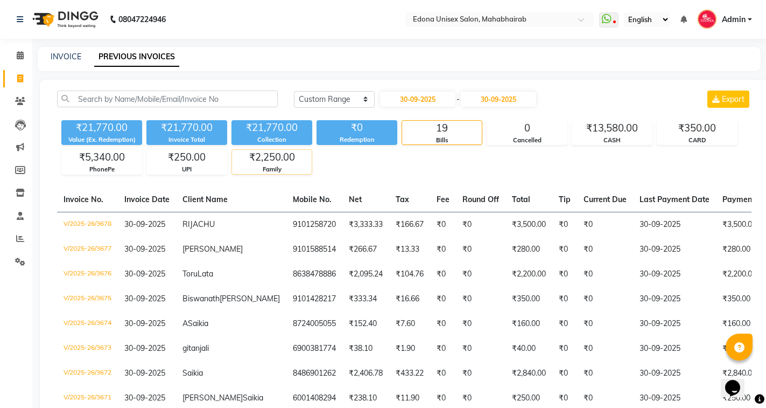
click at [261, 169] on div "Family" at bounding box center [272, 169] width 80 height 9
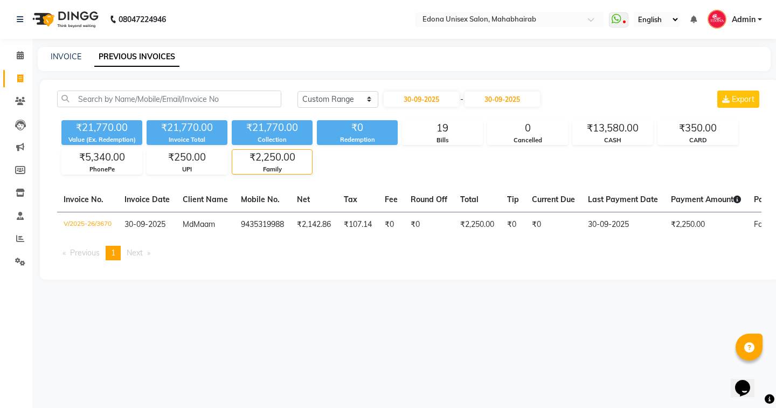
click at [268, 164] on div "₹2,250.00" at bounding box center [272, 157] width 80 height 15
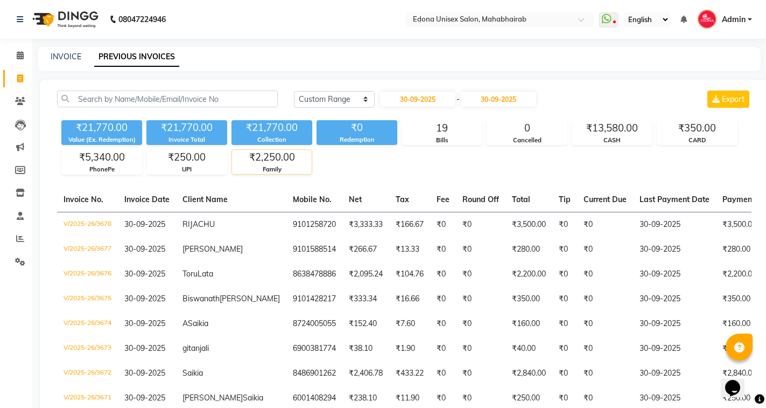
click at [268, 164] on div "₹2,250.00" at bounding box center [272, 157] width 80 height 15
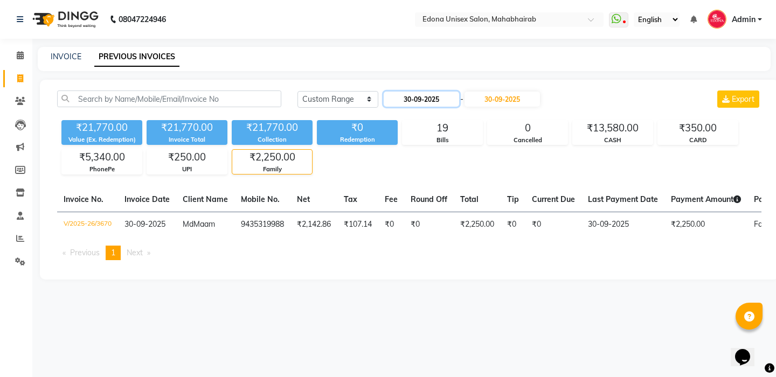
click at [431, 101] on input "30-09-2025" at bounding box center [421, 99] width 75 height 15
select select "9"
select select "2025"
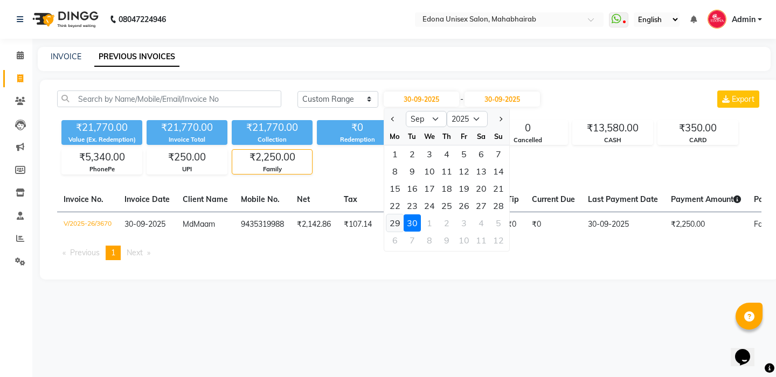
click at [396, 221] on div "29" at bounding box center [394, 222] width 17 height 17
type input "29-09-2025"
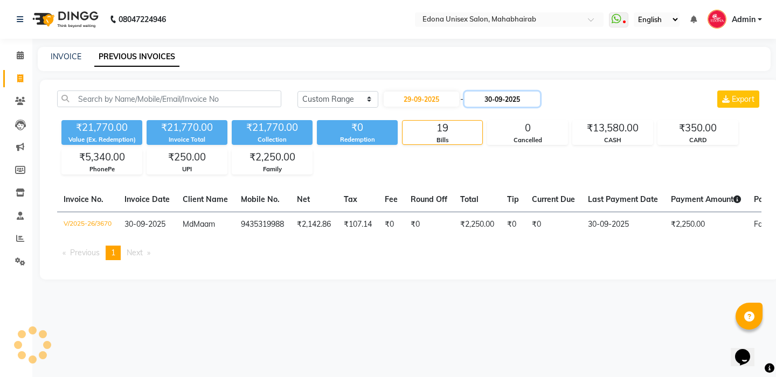
click at [496, 96] on input "30-09-2025" at bounding box center [501, 99] width 75 height 15
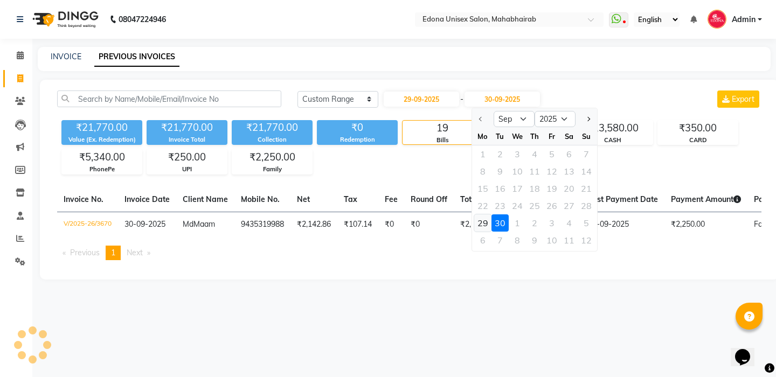
click at [475, 219] on div "29" at bounding box center [482, 222] width 17 height 17
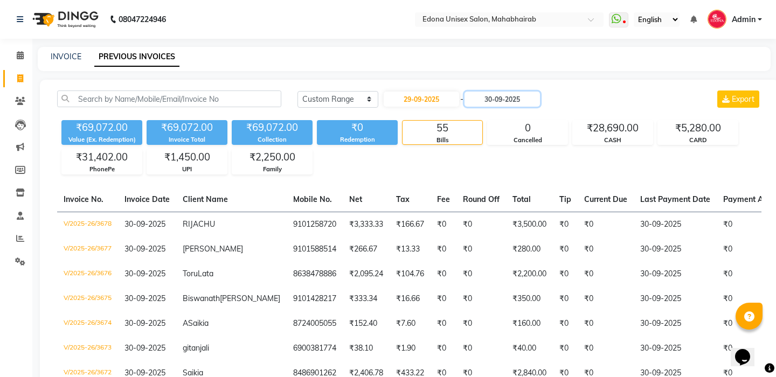
type input "29-09-2025"
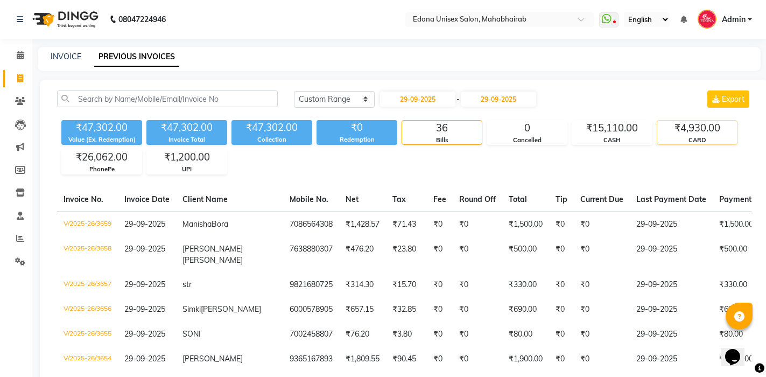
click at [681, 137] on div "CARD" at bounding box center [698, 140] width 80 height 9
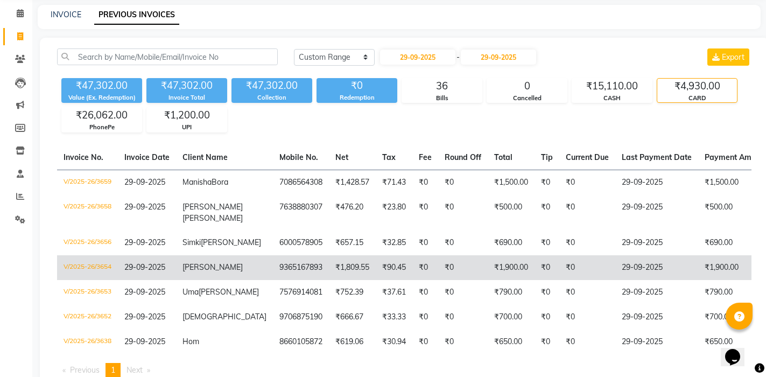
scroll to position [109, 0]
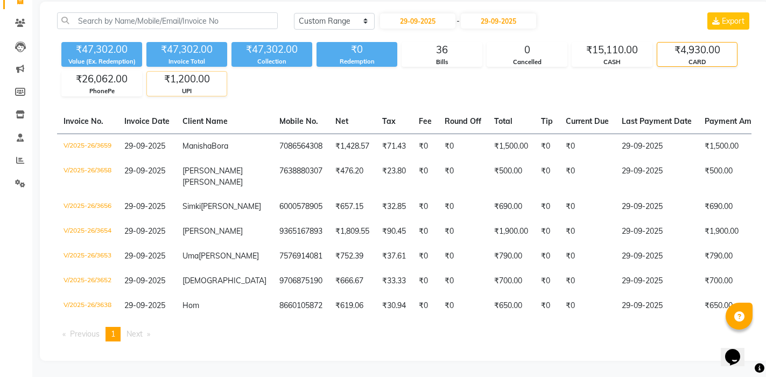
click at [176, 87] on div "UPI" at bounding box center [187, 91] width 80 height 9
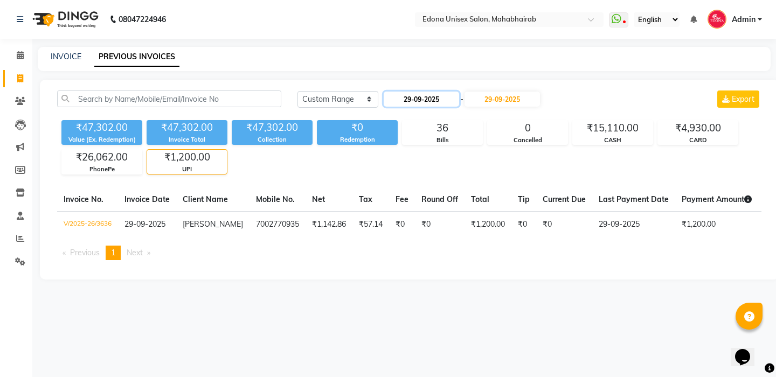
click at [446, 93] on input "29-09-2025" at bounding box center [421, 99] width 75 height 15
select select "9"
select select "2025"
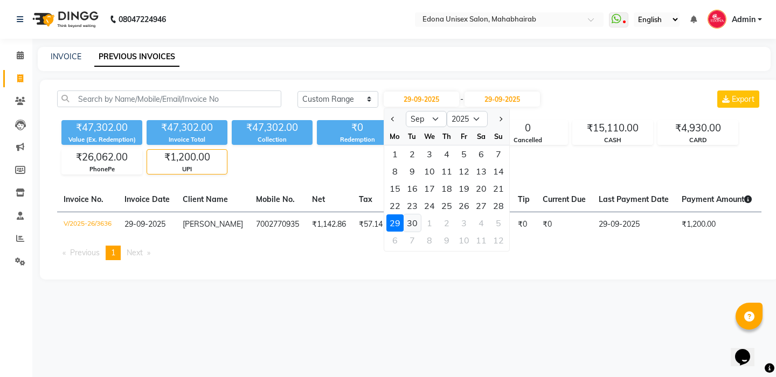
click at [413, 224] on div "30" at bounding box center [411, 222] width 17 height 17
type input "30-09-2025"
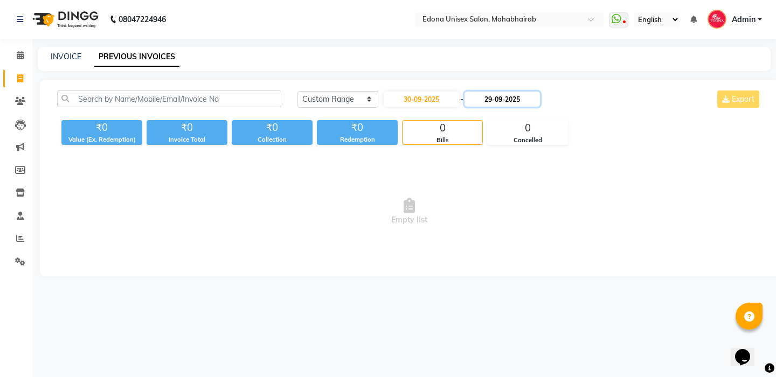
click at [500, 101] on input "29-09-2025" at bounding box center [501, 99] width 75 height 15
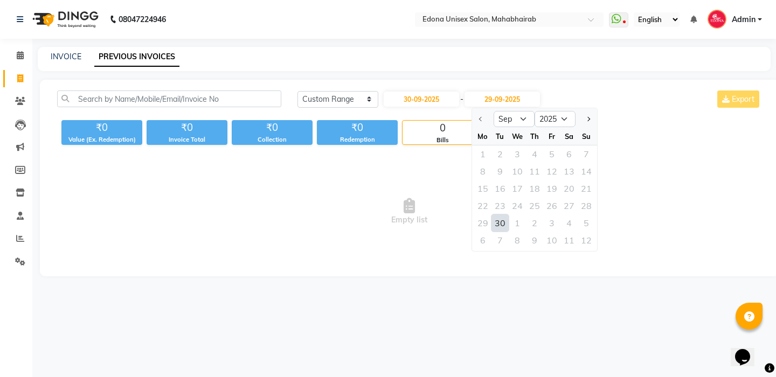
click at [504, 222] on div "30" at bounding box center [499, 222] width 17 height 17
type input "30-09-2025"
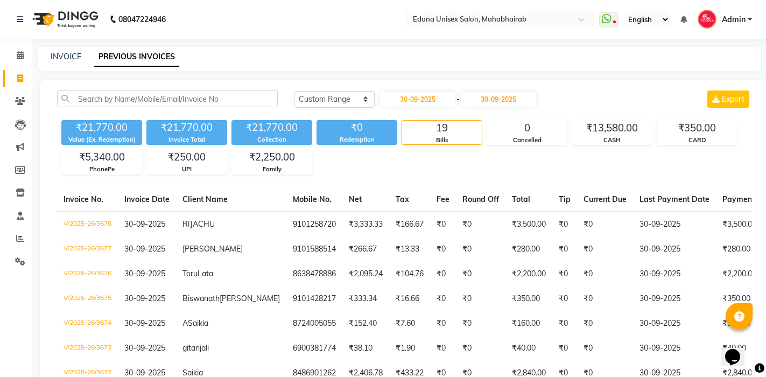
click at [320, 46] on div "08047224946 Select Location × Edona Unisex Salon, Mahabhairab WhatsApp Status ✕…" at bounding box center [383, 376] width 766 height 752
click at [514, 19] on input "text" at bounding box center [489, 20] width 156 height 11
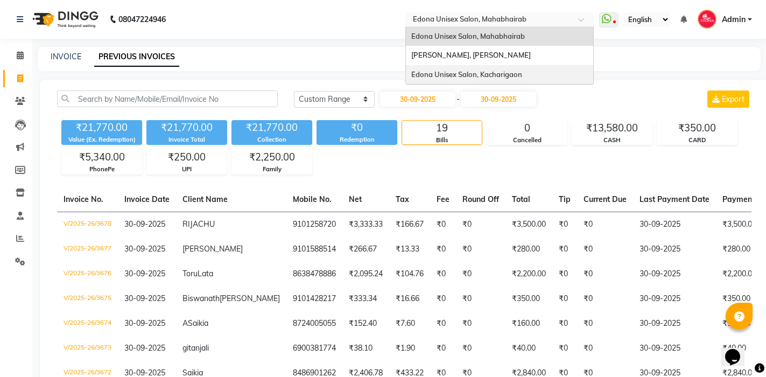
click at [499, 72] on span "Edona Unisex Salon, Kacharigaon" at bounding box center [467, 74] width 111 height 9
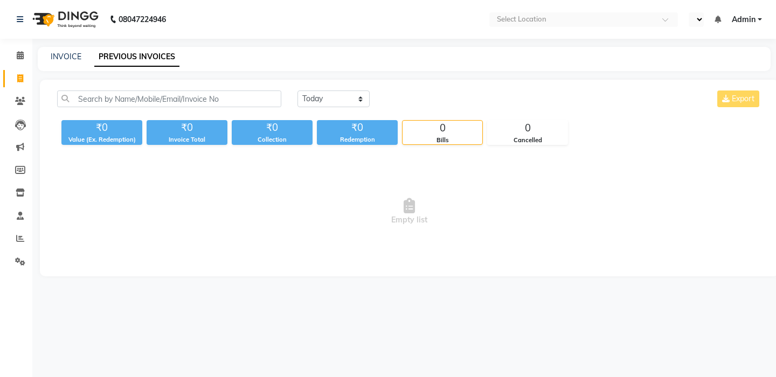
select select "en"
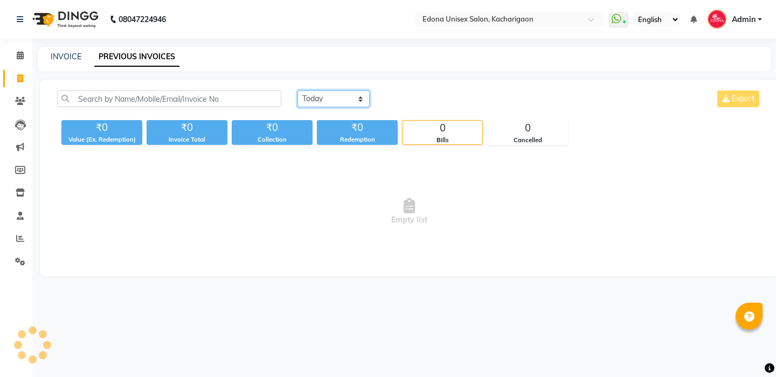
click at [338, 105] on select "[DATE] [DATE] Custom Range" at bounding box center [333, 98] width 72 height 17
select select "range"
click at [297, 90] on select "[DATE] [DATE] Custom Range" at bounding box center [333, 98] width 72 height 17
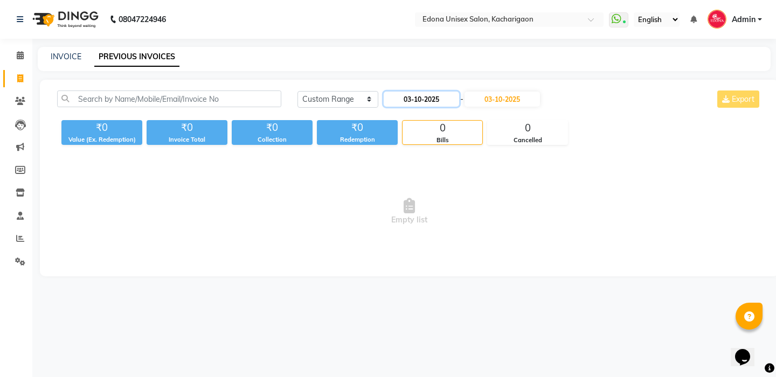
click at [403, 102] on input "03-10-2025" at bounding box center [421, 99] width 75 height 15
select select "10"
select select "2025"
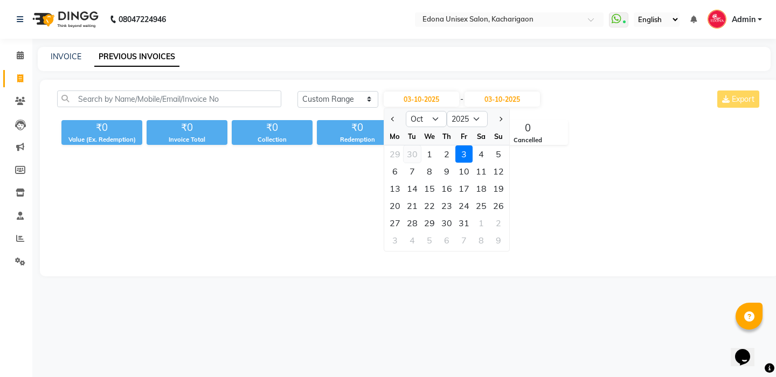
click at [412, 154] on div "30" at bounding box center [411, 153] width 17 height 17
type input "30-09-2025"
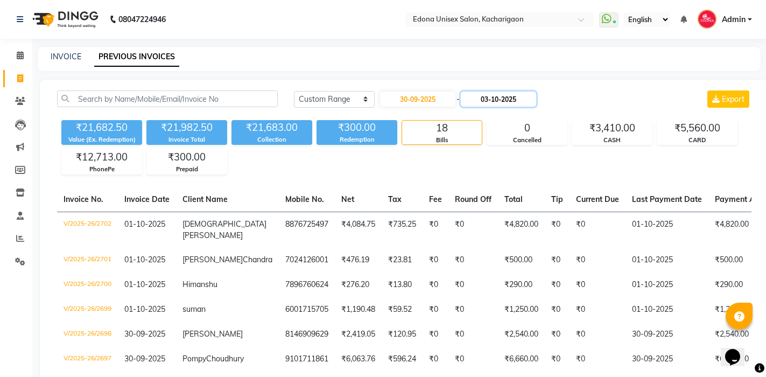
click at [518, 94] on input "03-10-2025" at bounding box center [498, 99] width 75 height 15
select select "10"
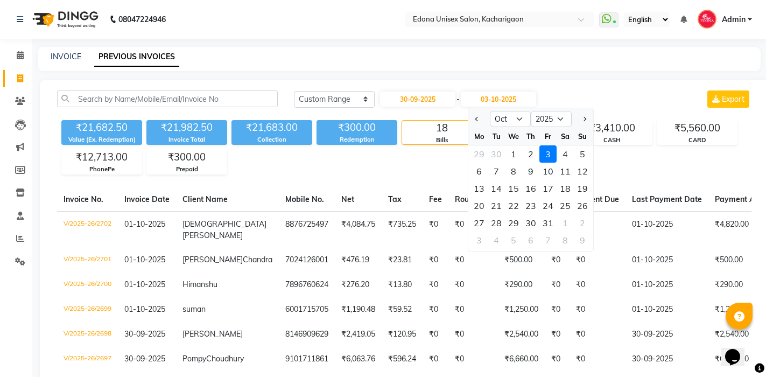
click at [502, 153] on div "30" at bounding box center [496, 153] width 17 height 17
type input "30-09-2025"
